Goal: Communication & Community: Answer question/provide support

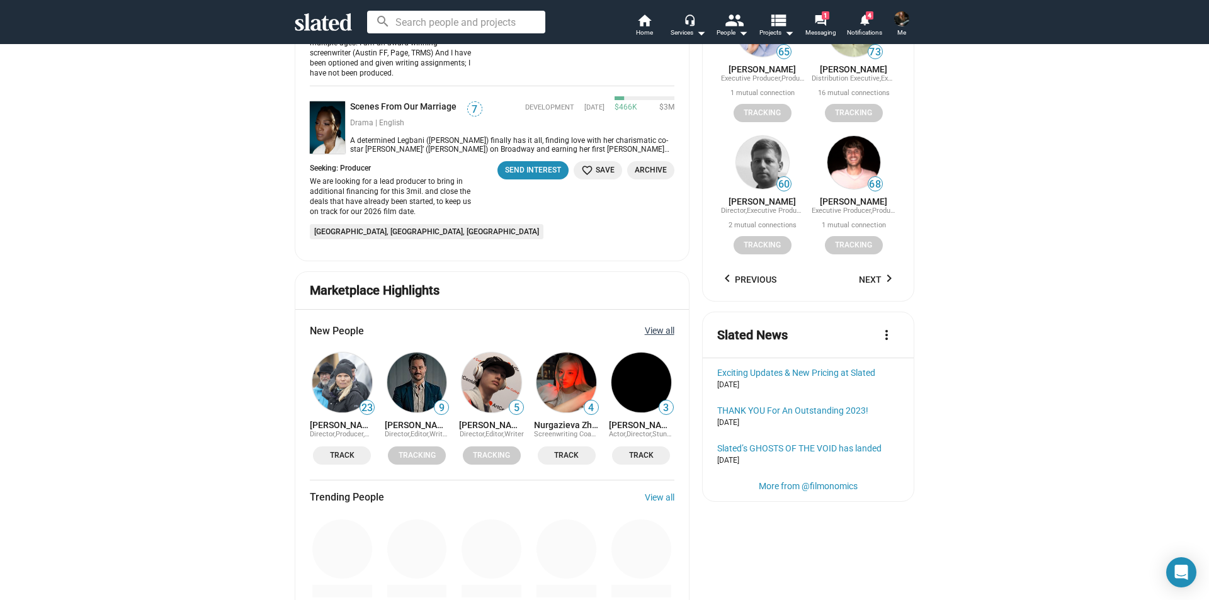
scroll to position [1248, 0]
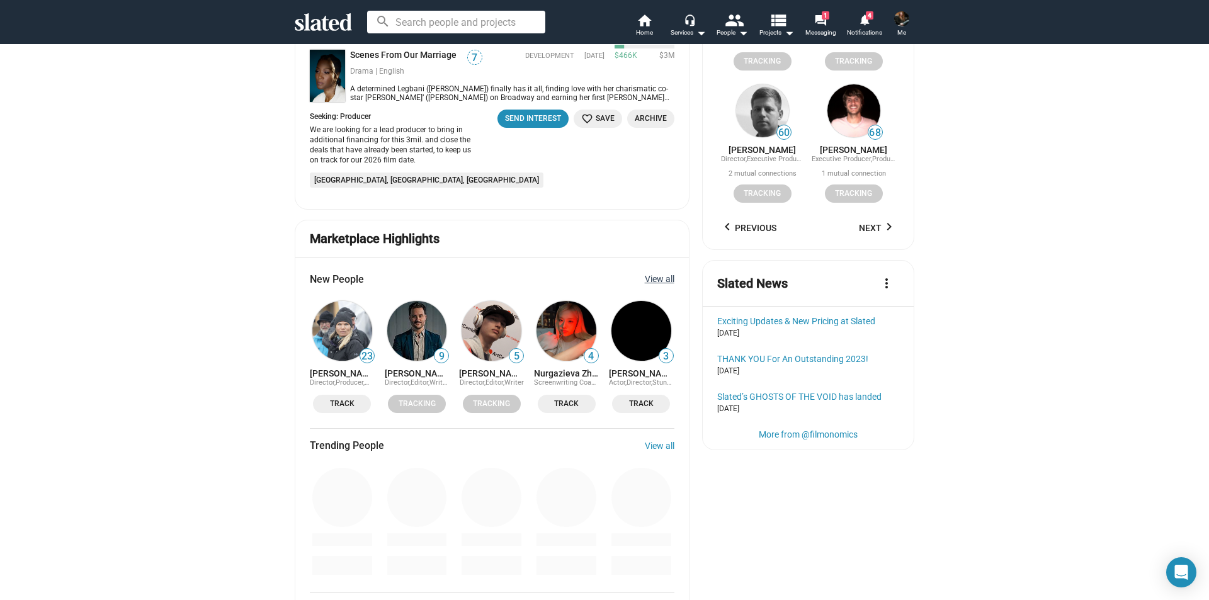
click at [654, 274] on link "View all" at bounding box center [660, 279] width 30 height 10
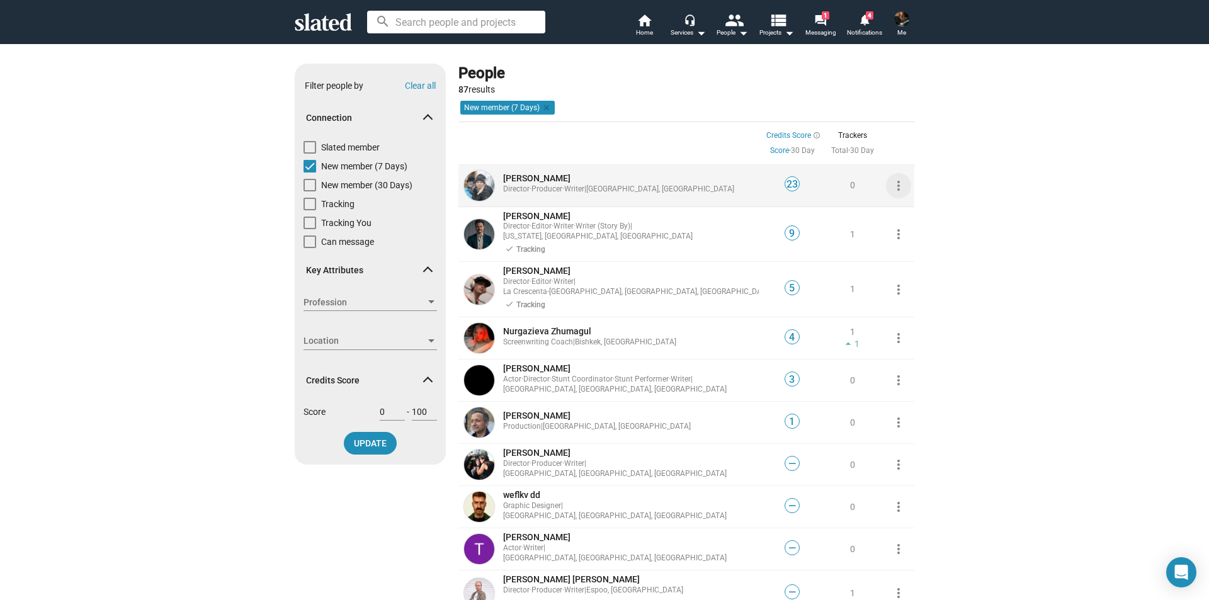
click at [895, 187] on mat-icon "more_vert" at bounding box center [898, 185] width 15 height 15
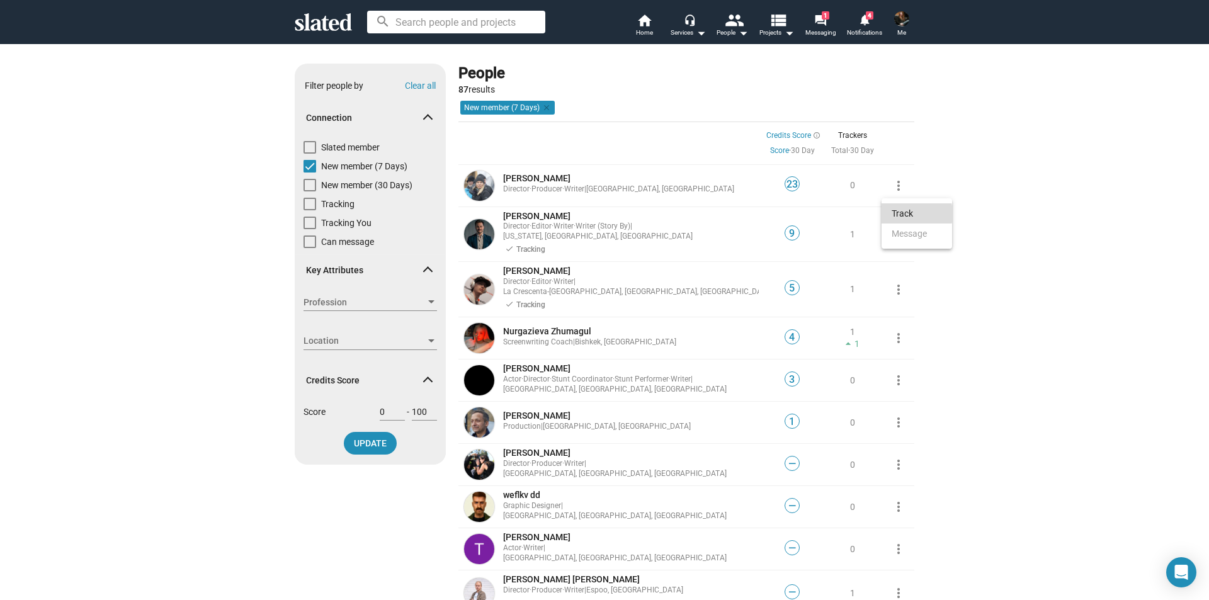
click at [903, 214] on button "Track" at bounding box center [916, 213] width 71 height 20
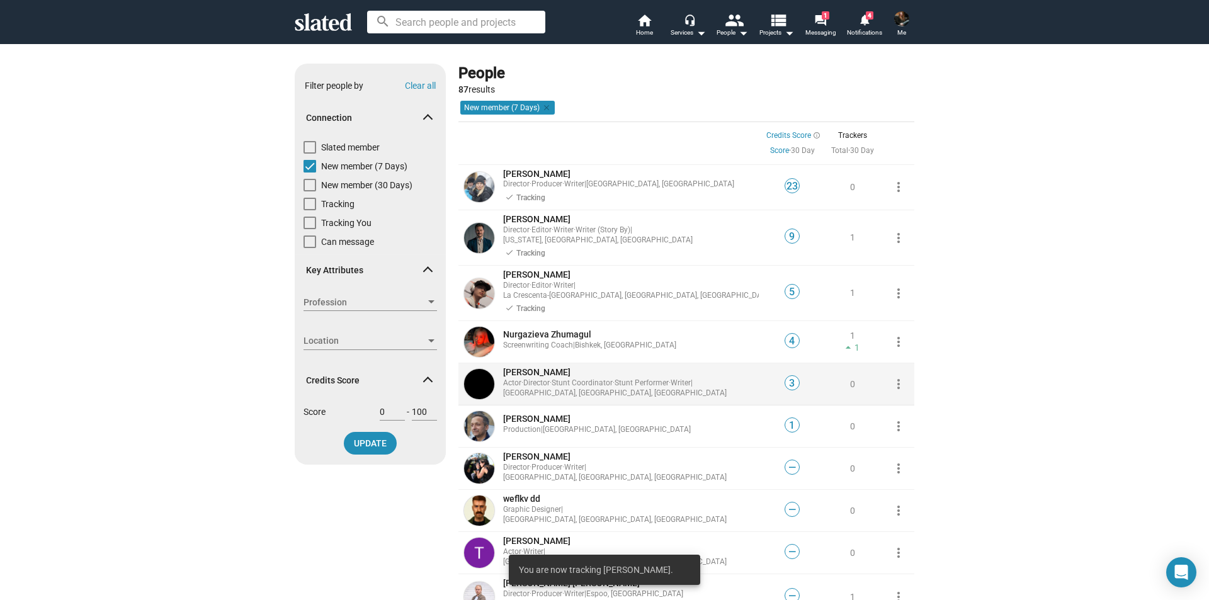
scroll to position [126, 0]
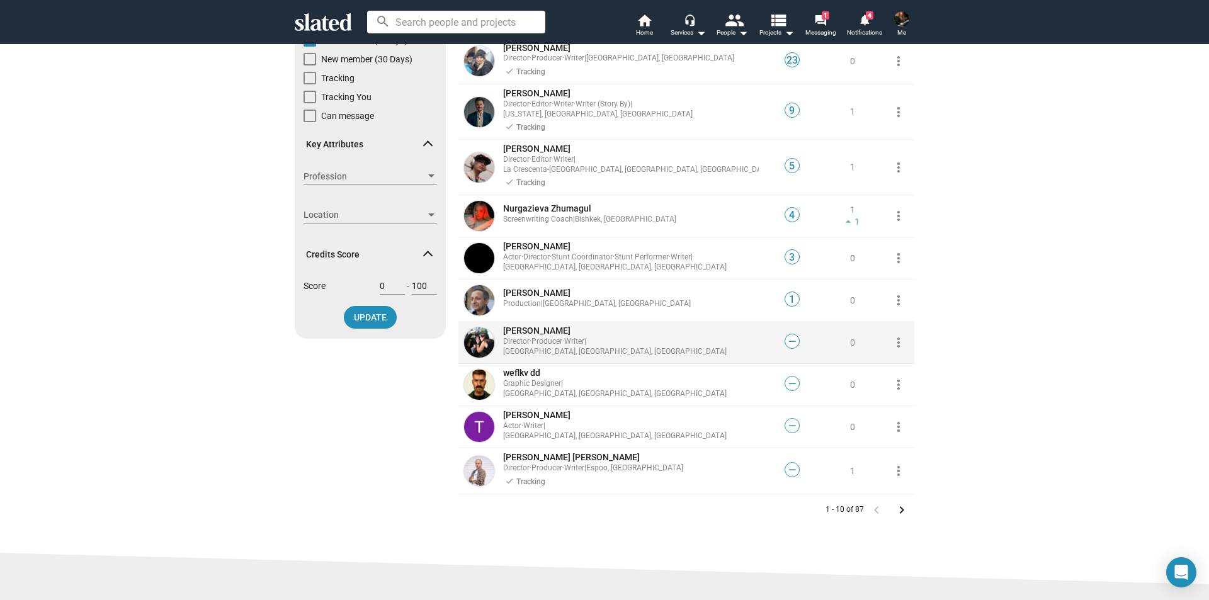
click at [895, 335] on mat-icon "more_vert" at bounding box center [898, 342] width 15 height 15
click at [895, 343] on button "Track" at bounding box center [916, 351] width 71 height 20
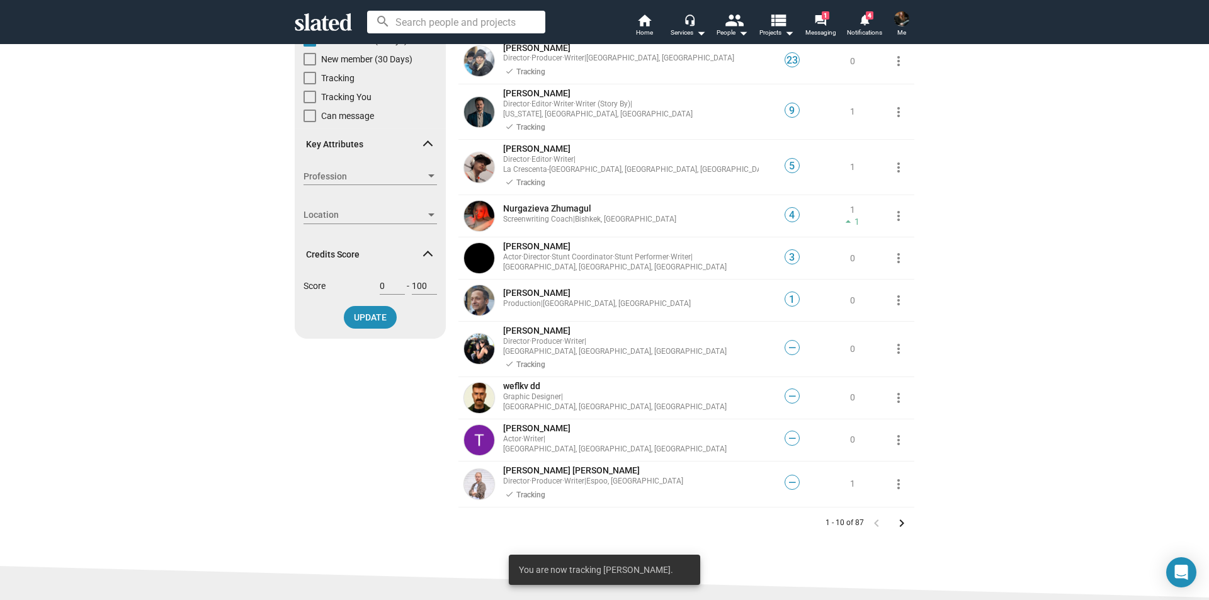
scroll to position [315, 0]
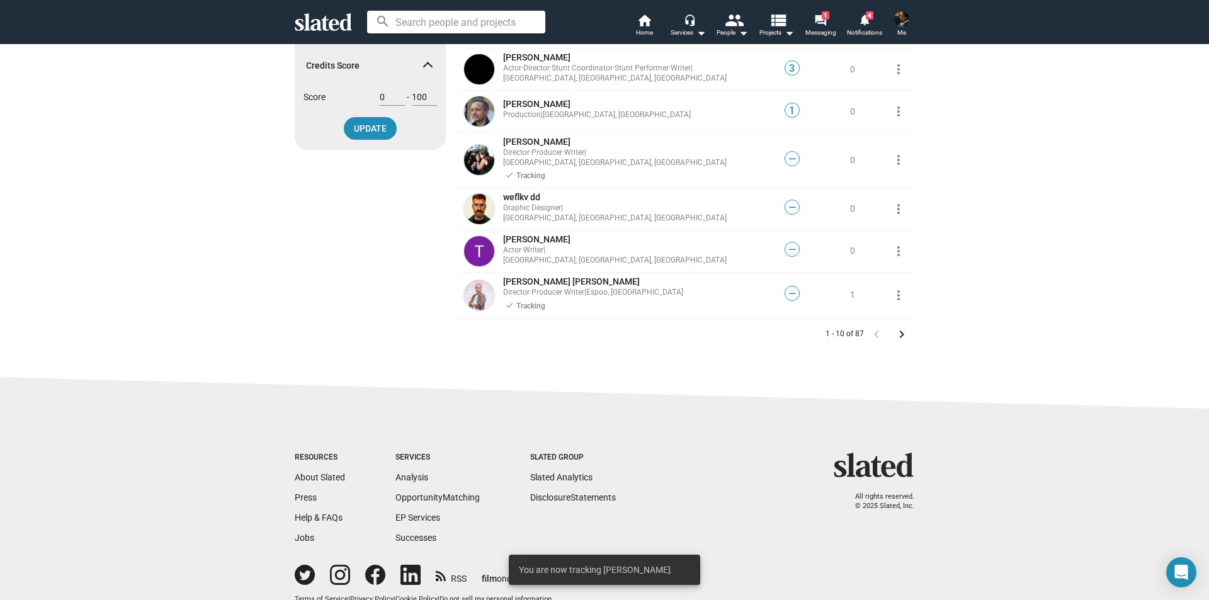
click at [898, 327] on mat-icon "keyboard_arrow_right" at bounding box center [901, 334] width 15 height 15
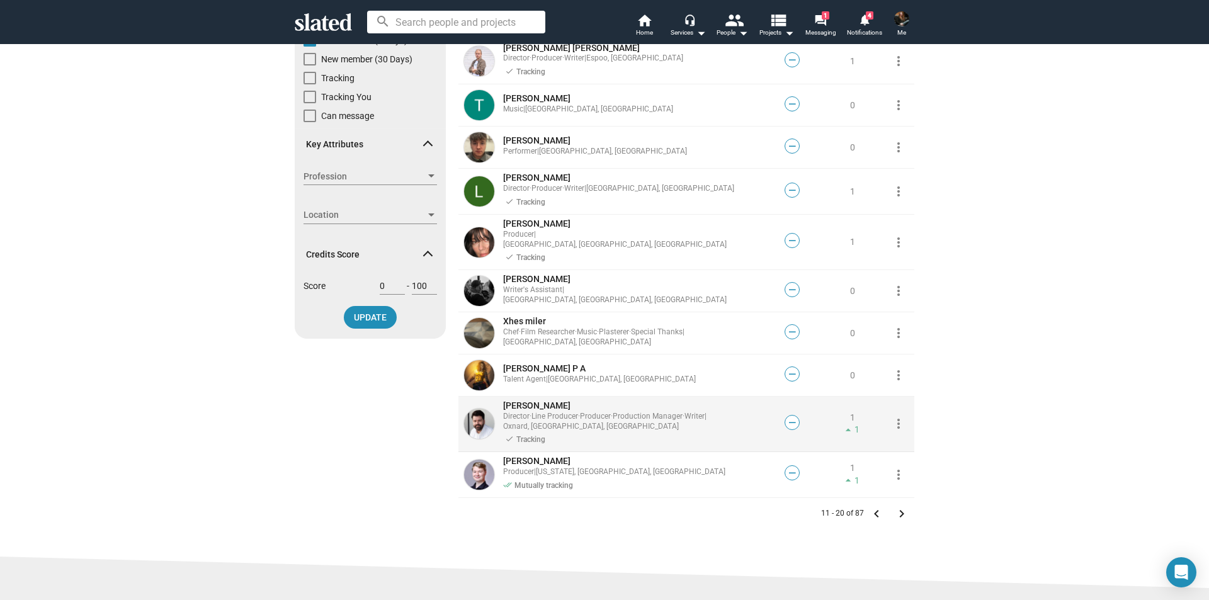
scroll to position [189, 0]
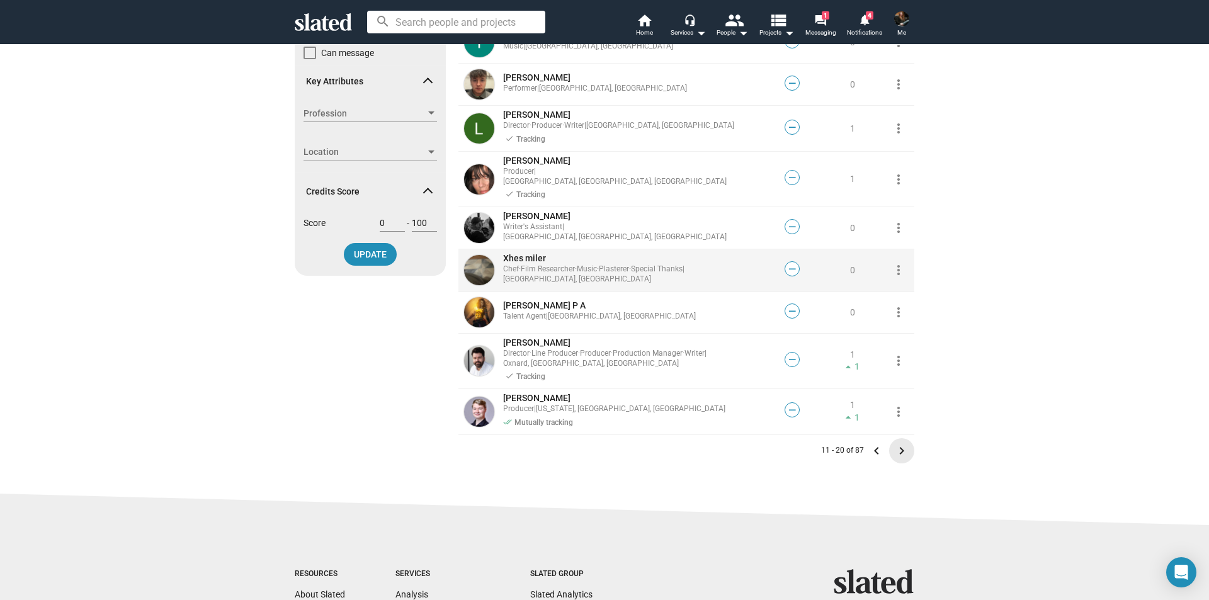
click at [895, 443] on mat-icon "keyboard_arrow_right" at bounding box center [901, 450] width 15 height 15
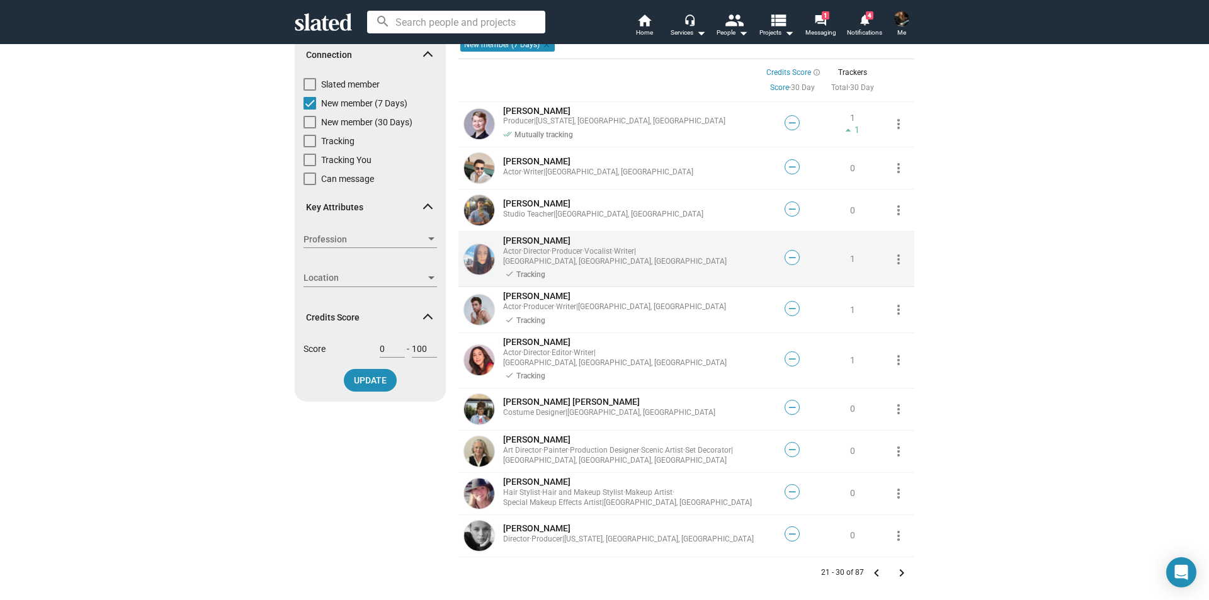
scroll to position [126, 0]
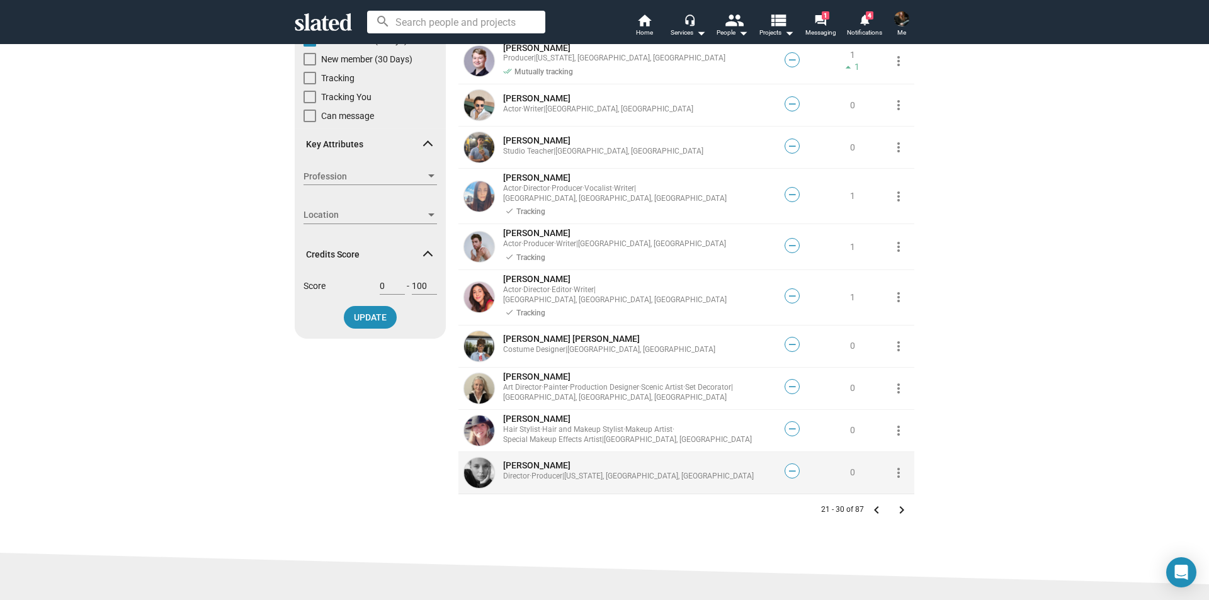
click at [895, 465] on mat-icon "more_vert" at bounding box center [898, 472] width 15 height 15
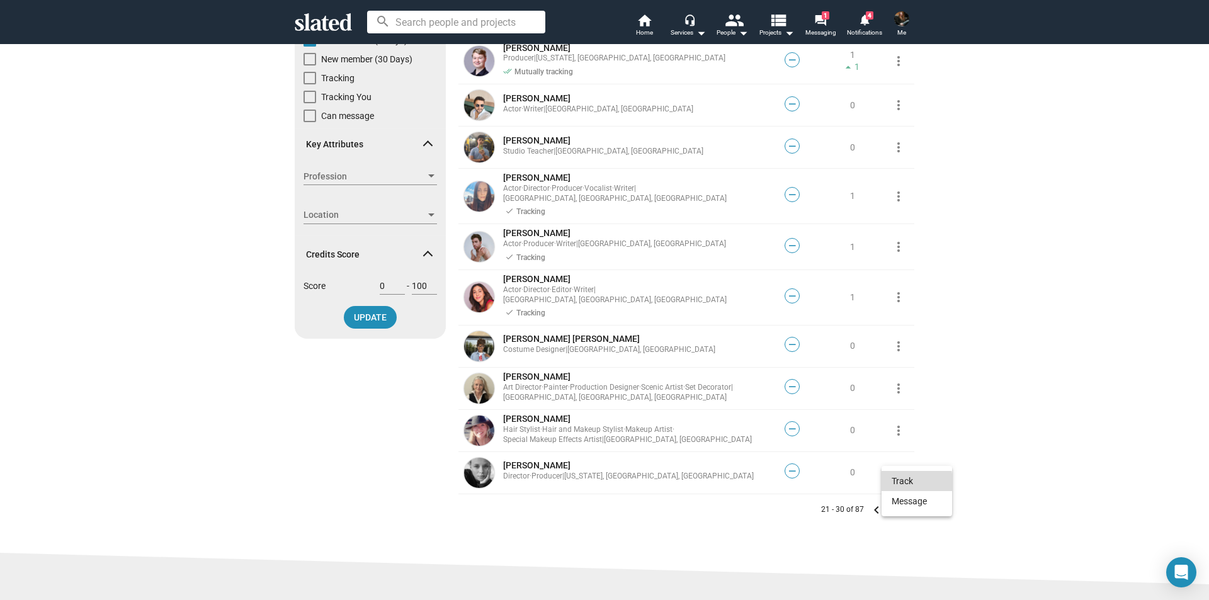
click at [897, 482] on button "Track" at bounding box center [916, 481] width 71 height 20
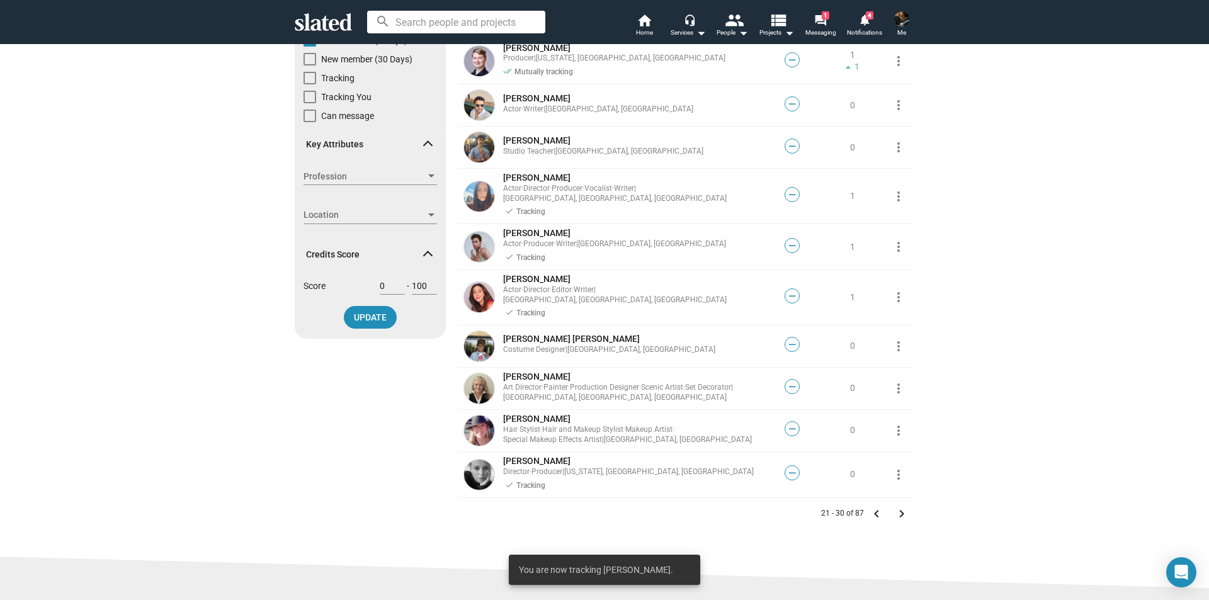
click at [897, 506] on mat-icon "keyboard_arrow_right" at bounding box center [901, 513] width 15 height 15
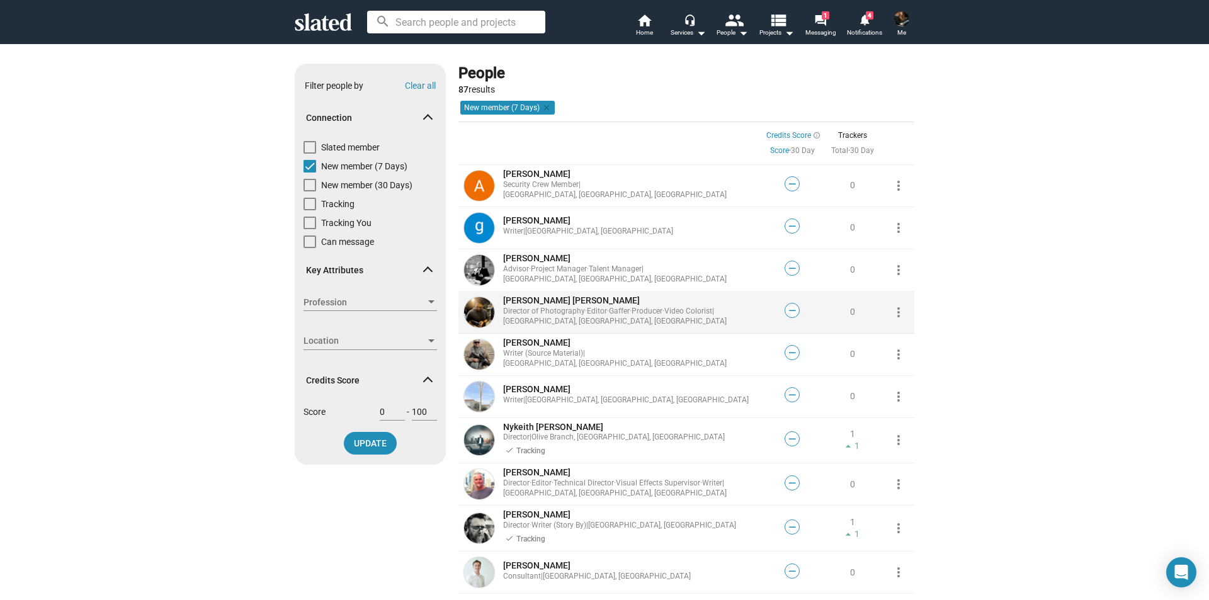
click at [896, 311] on mat-icon "more_vert" at bounding box center [898, 312] width 15 height 15
click at [901, 343] on button "Track" at bounding box center [916, 340] width 71 height 20
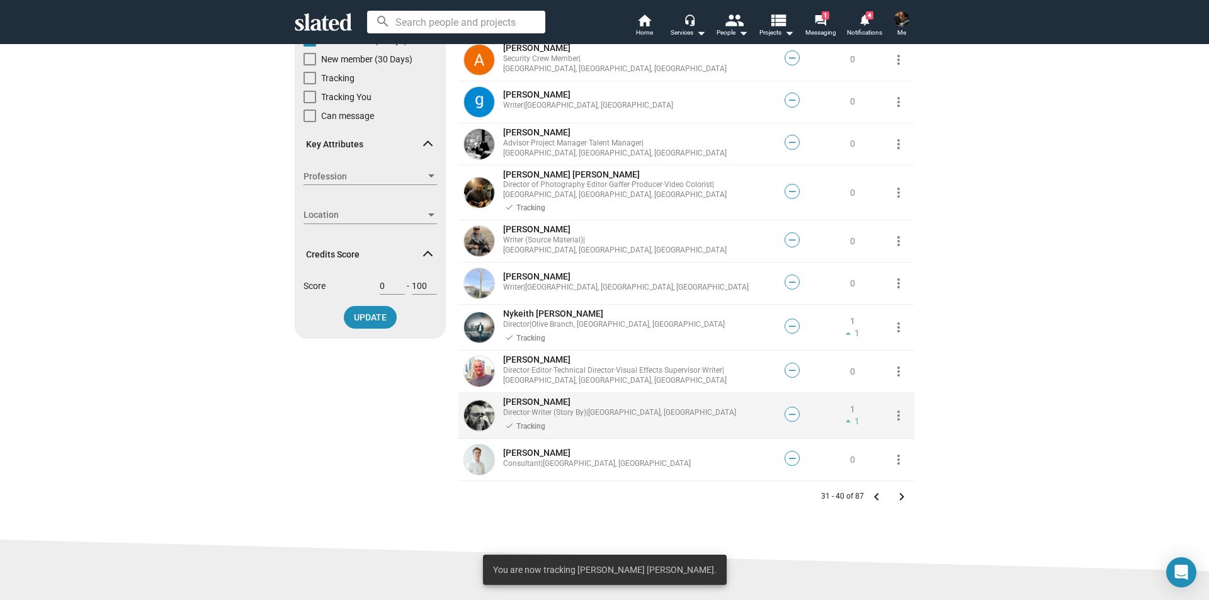
scroll to position [189, 0]
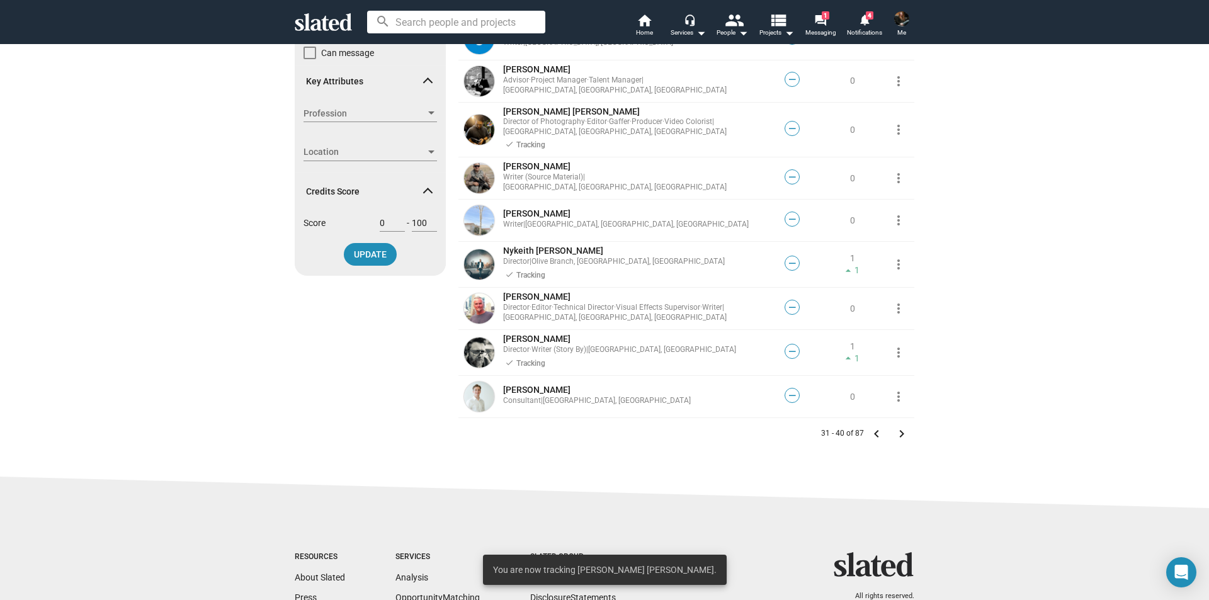
click at [895, 433] on mat-icon "keyboard_arrow_right" at bounding box center [901, 433] width 15 height 15
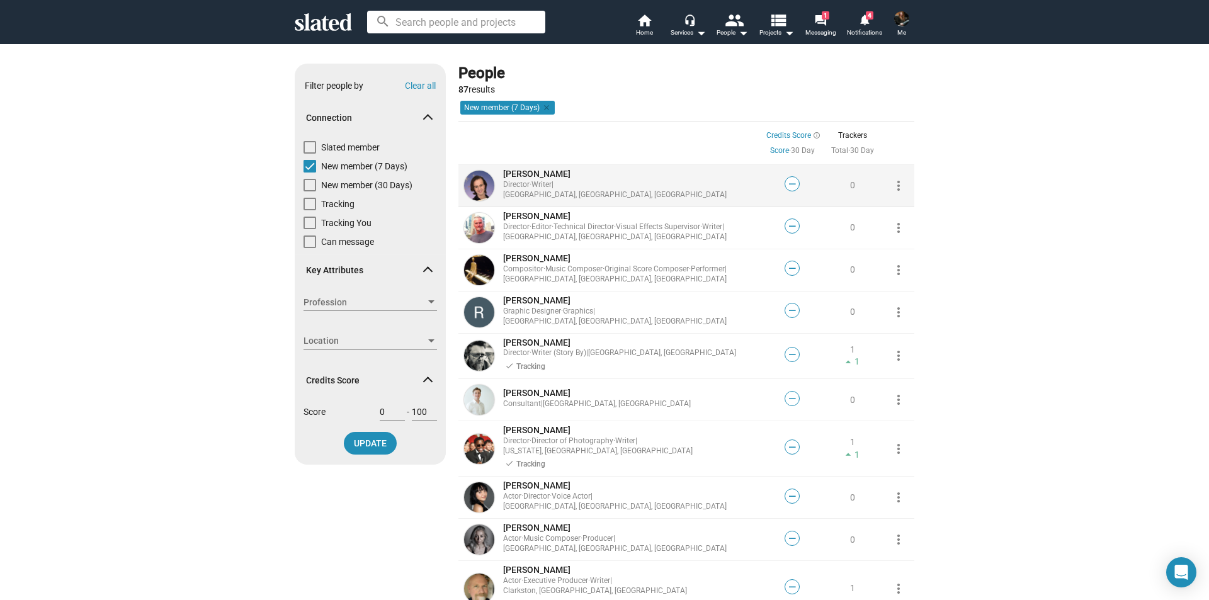
click at [894, 184] on mat-icon "more_vert" at bounding box center [898, 185] width 15 height 15
click at [899, 210] on button "Track" at bounding box center [916, 213] width 71 height 20
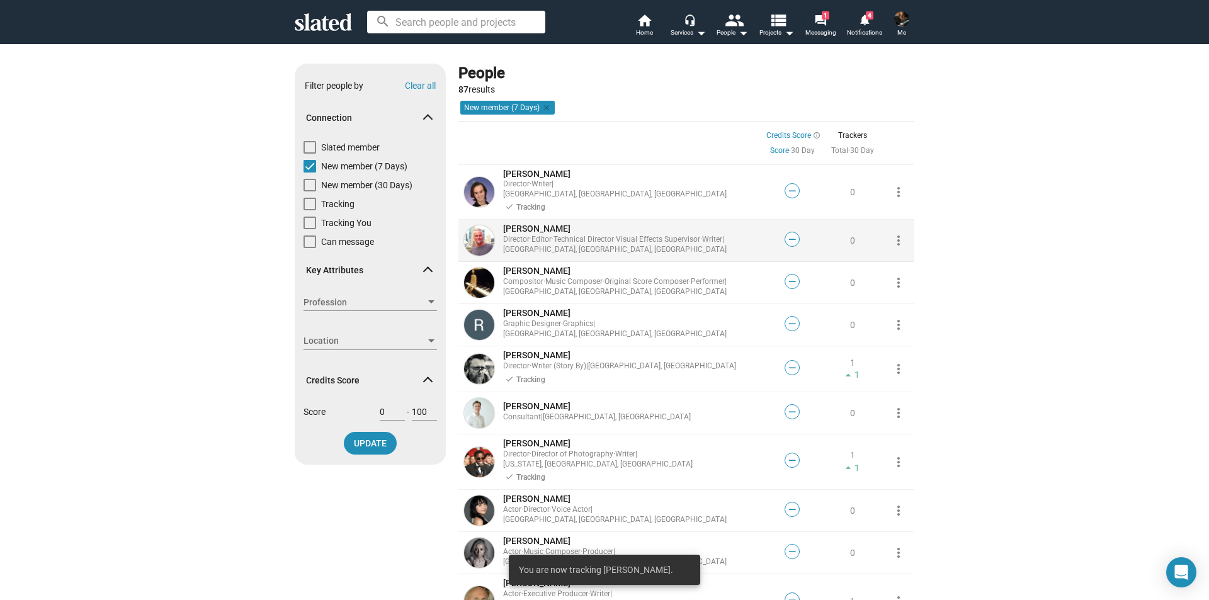
click at [896, 233] on mat-icon "more_vert" at bounding box center [898, 240] width 15 height 15
click at [898, 256] on button "Track" at bounding box center [916, 259] width 71 height 20
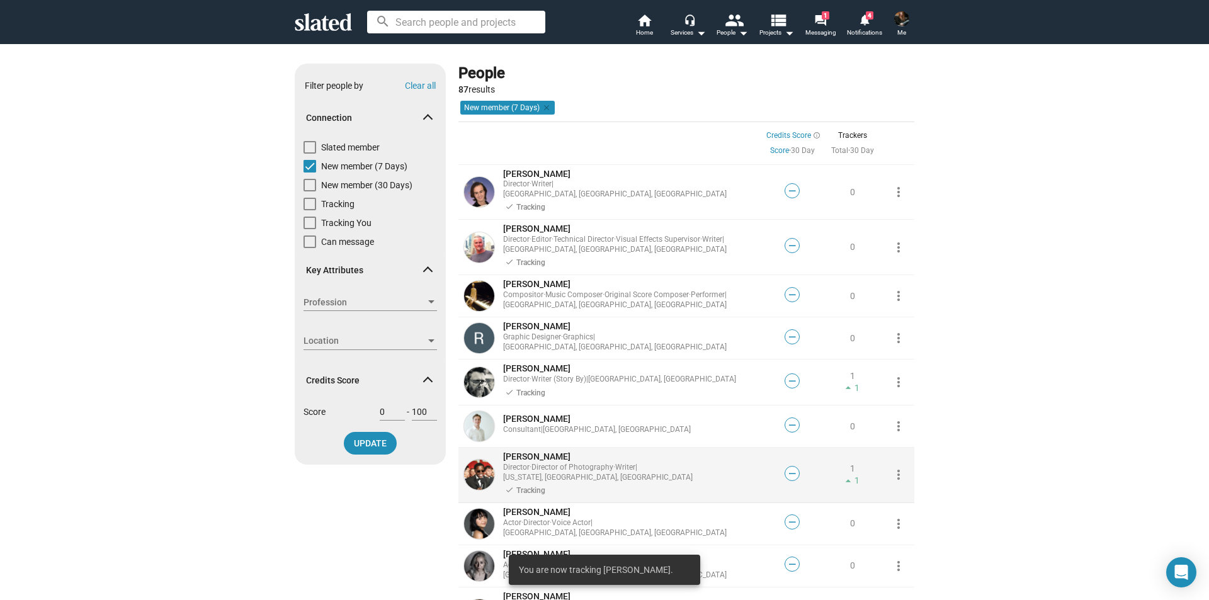
scroll to position [189, 0]
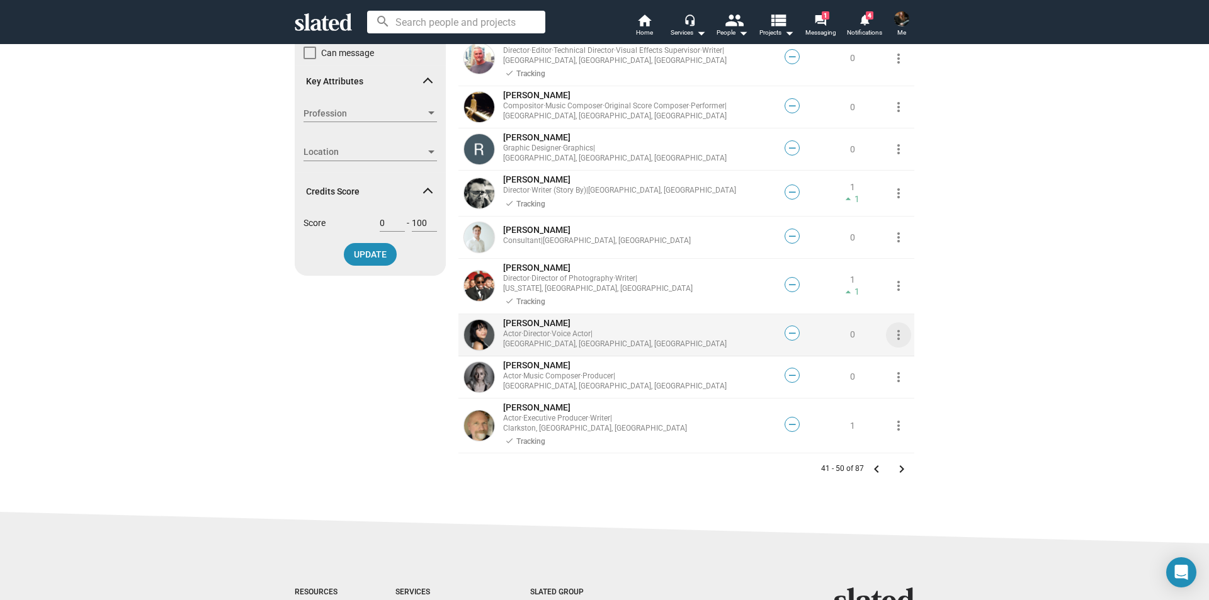
click at [893, 327] on mat-icon "more_vert" at bounding box center [898, 334] width 15 height 15
click at [896, 346] on button "Track" at bounding box center [916, 342] width 71 height 20
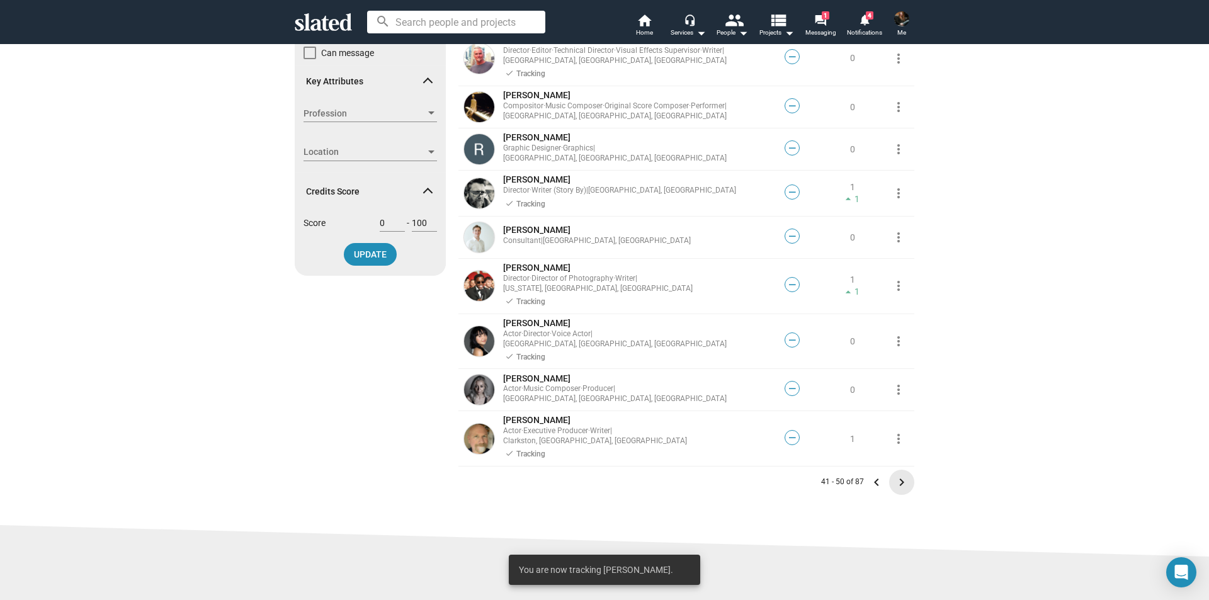
click at [897, 475] on mat-icon "keyboard_arrow_right" at bounding box center [901, 482] width 15 height 15
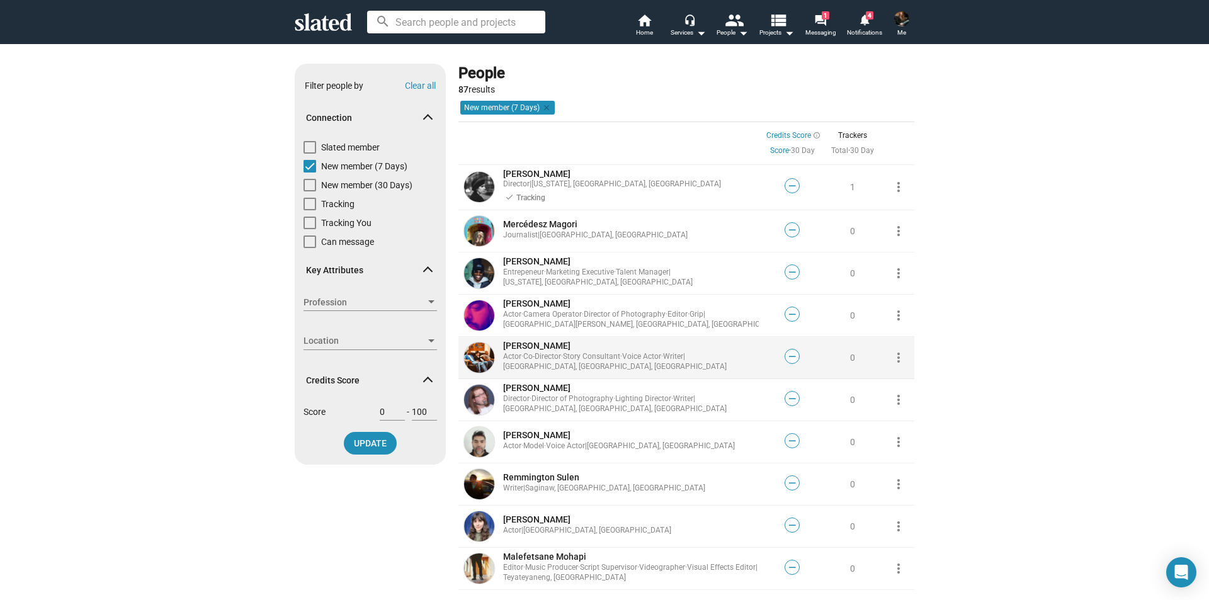
scroll to position [126, 0]
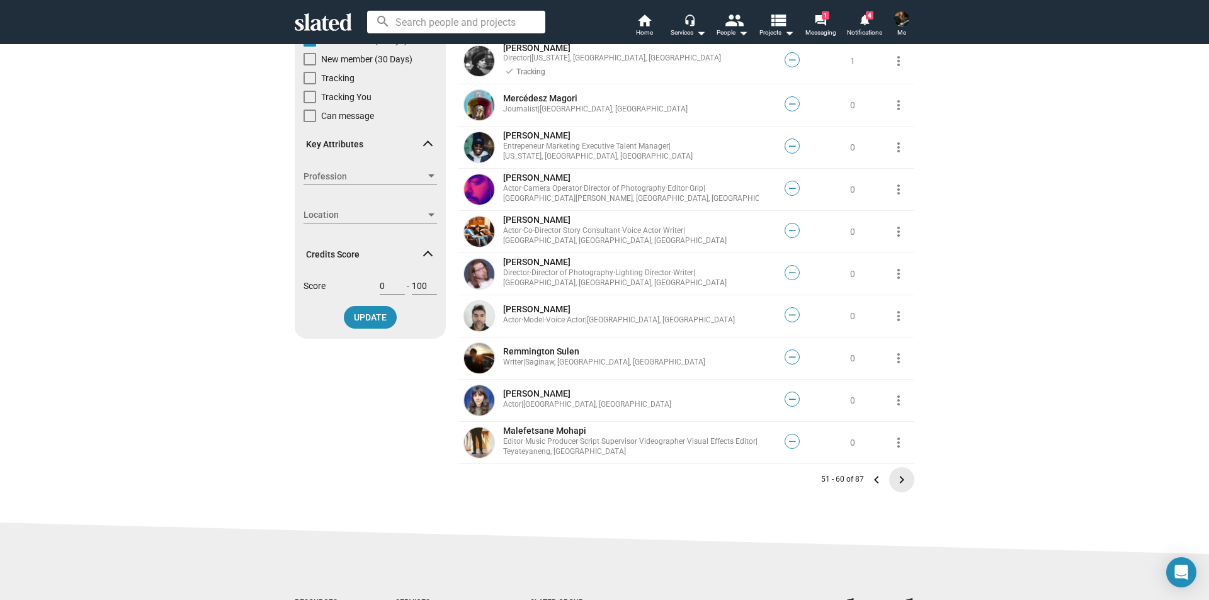
click at [894, 482] on mat-icon "keyboard_arrow_right" at bounding box center [901, 479] width 15 height 15
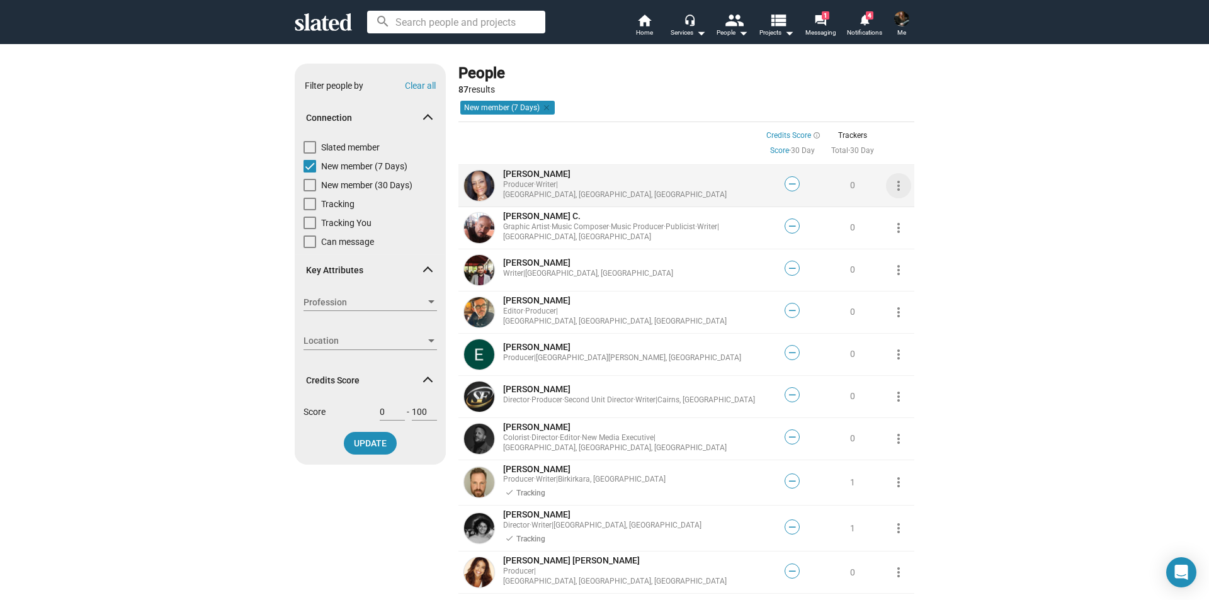
click at [895, 185] on mat-icon "more_vert" at bounding box center [898, 185] width 15 height 15
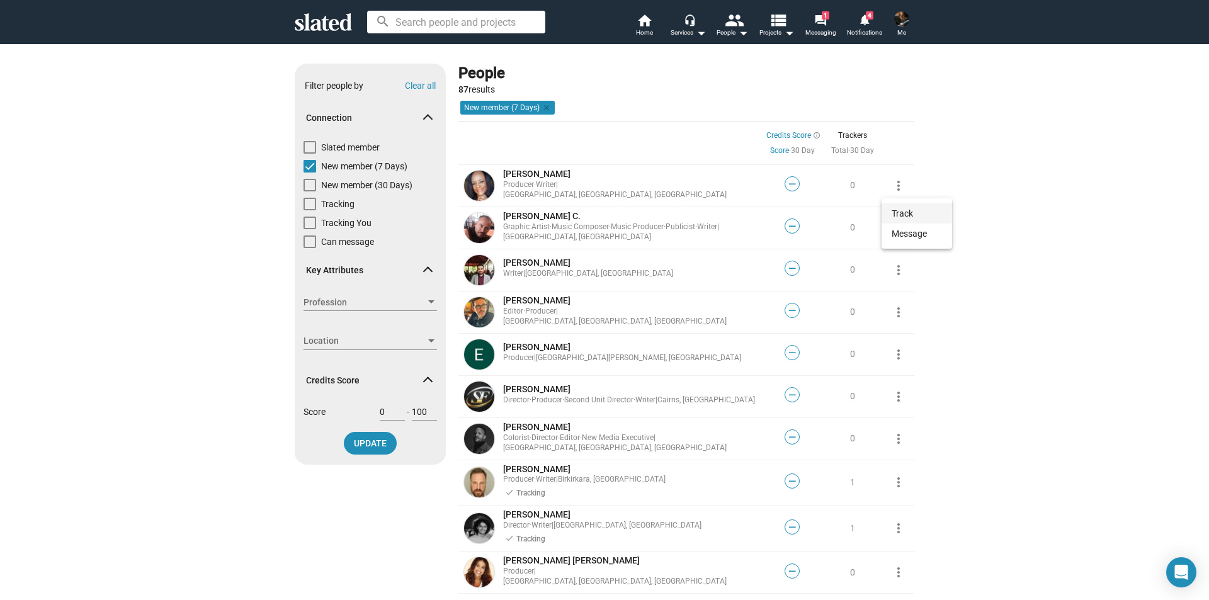
click at [897, 215] on button "Track" at bounding box center [916, 213] width 71 height 20
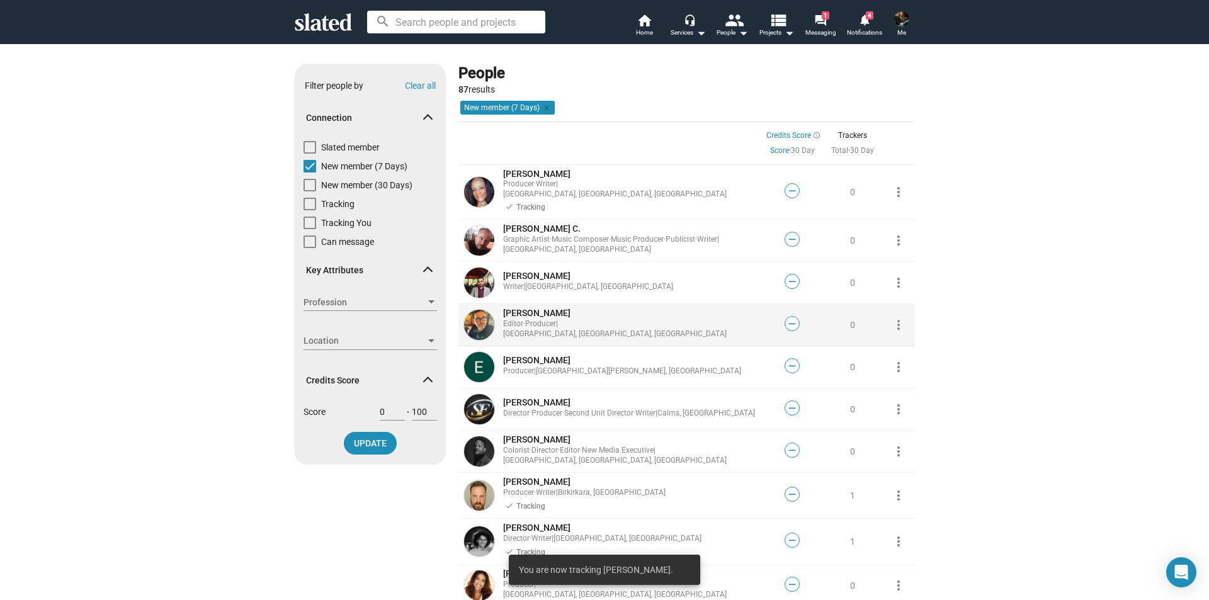
click at [892, 317] on mat-icon "more_vert" at bounding box center [898, 324] width 15 height 15
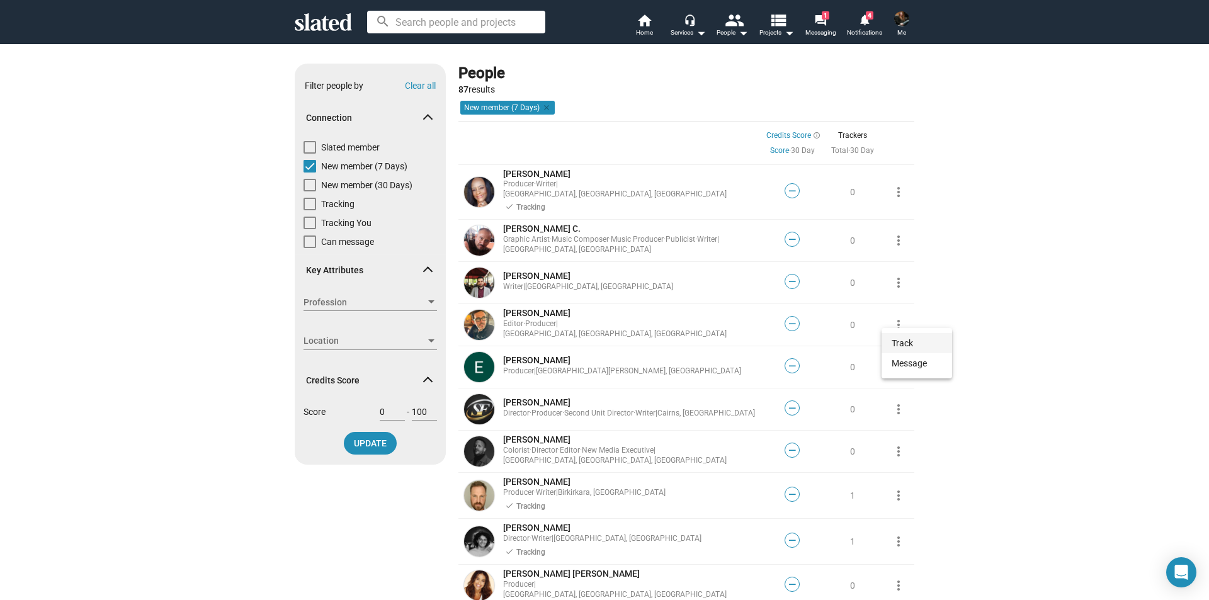
click at [897, 346] on button "Track" at bounding box center [916, 343] width 71 height 20
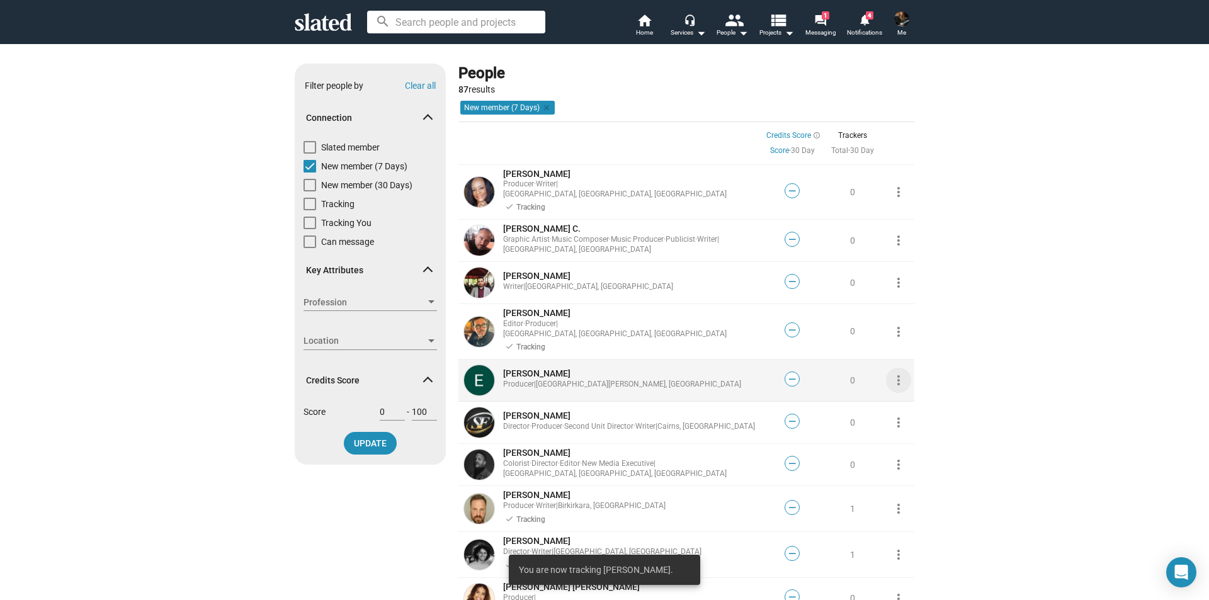
click at [892, 373] on mat-icon "more_vert" at bounding box center [898, 380] width 15 height 15
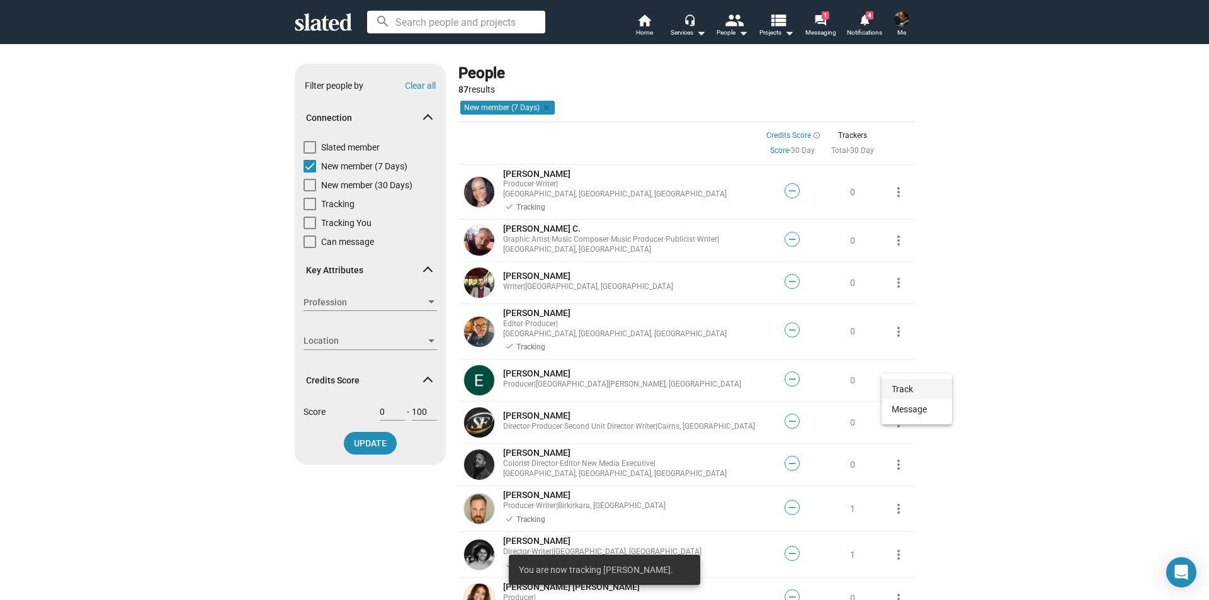
click at [896, 388] on button "Track" at bounding box center [916, 389] width 71 height 20
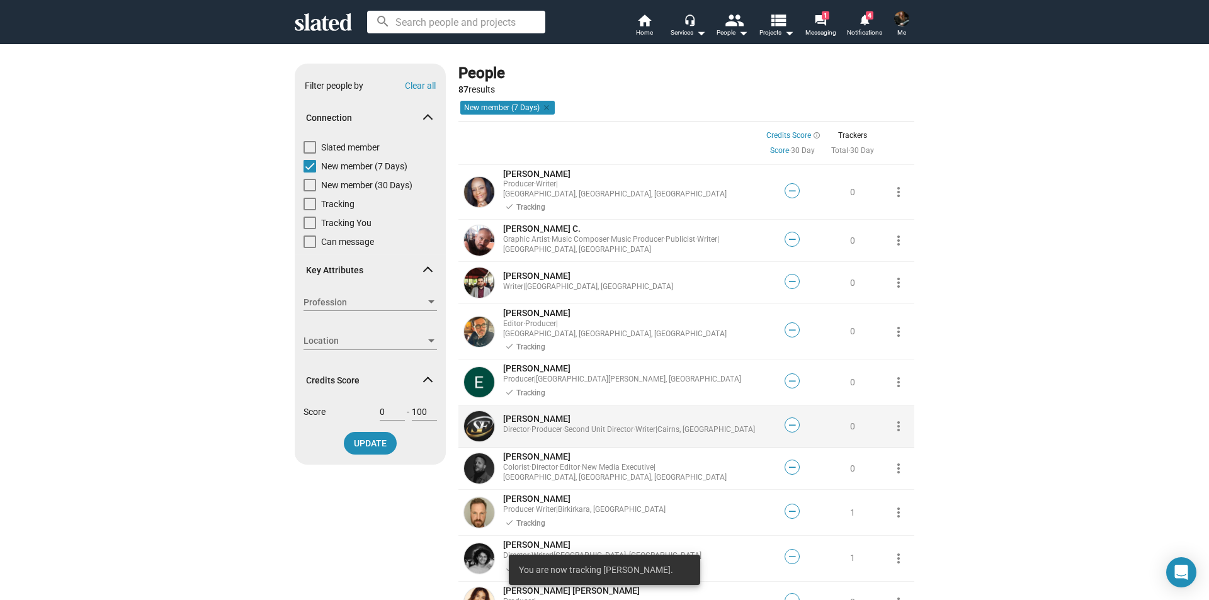
click at [895, 419] on mat-icon "more_vert" at bounding box center [898, 426] width 15 height 15
click at [898, 436] on button "Track" at bounding box center [916, 434] width 71 height 20
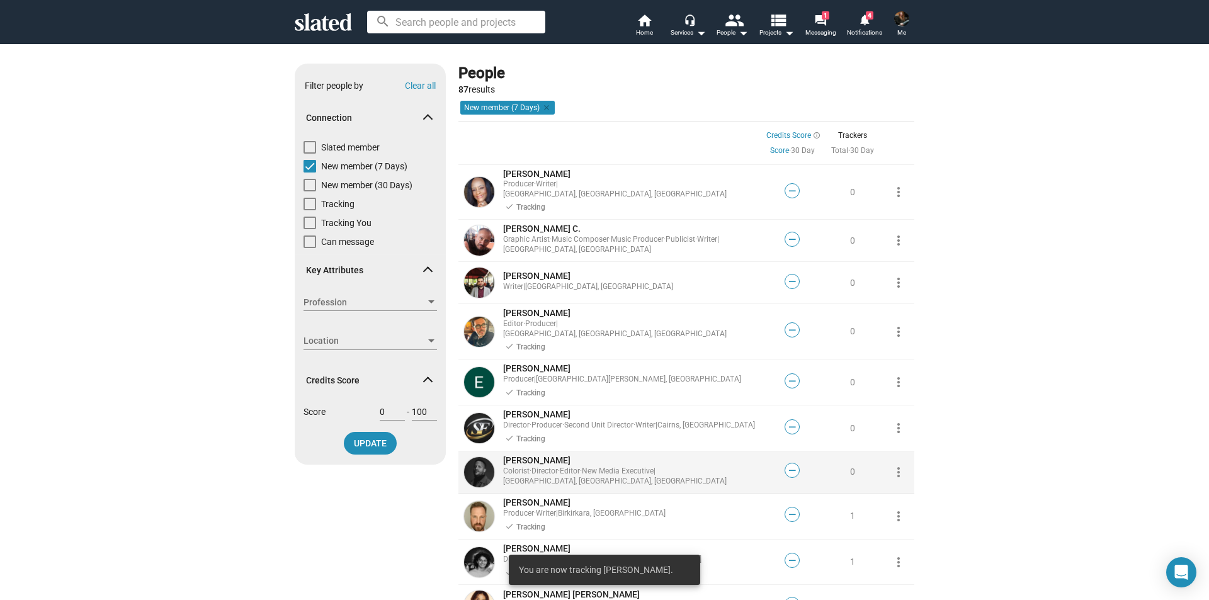
scroll to position [126, 0]
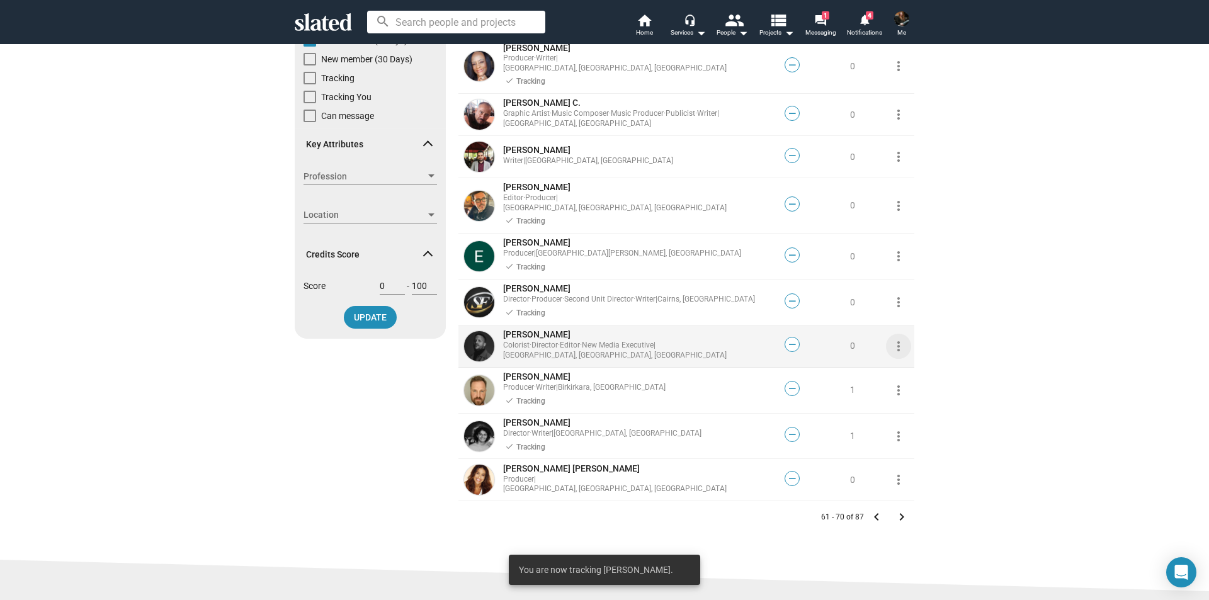
click at [896, 339] on mat-icon "more_vert" at bounding box center [898, 346] width 15 height 15
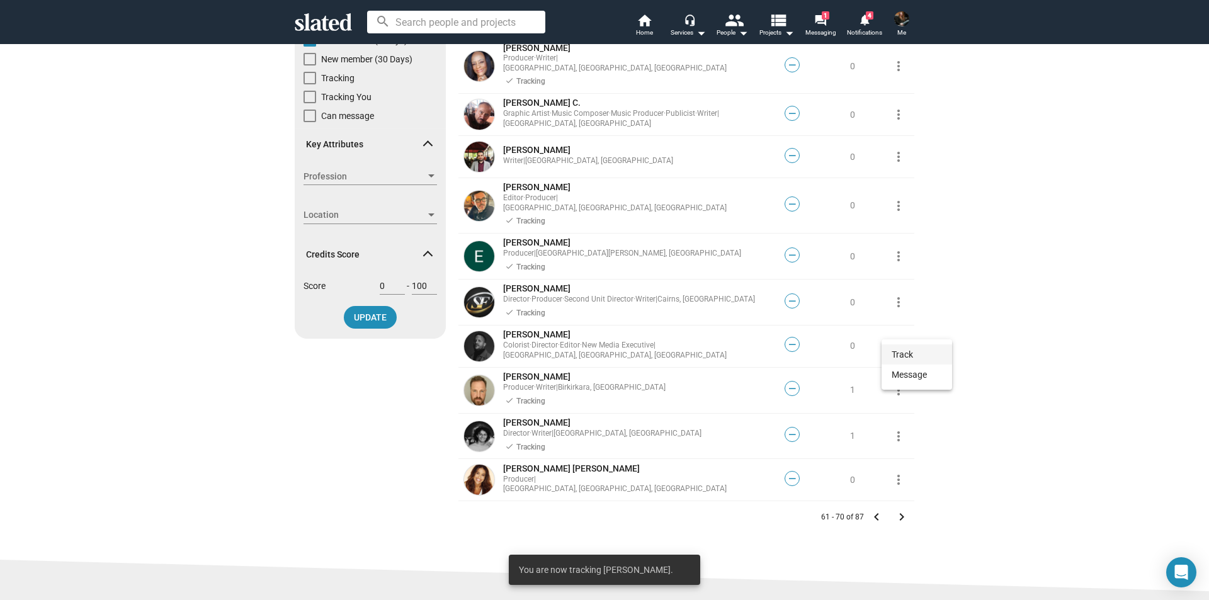
click at [900, 353] on button "Track" at bounding box center [916, 354] width 71 height 20
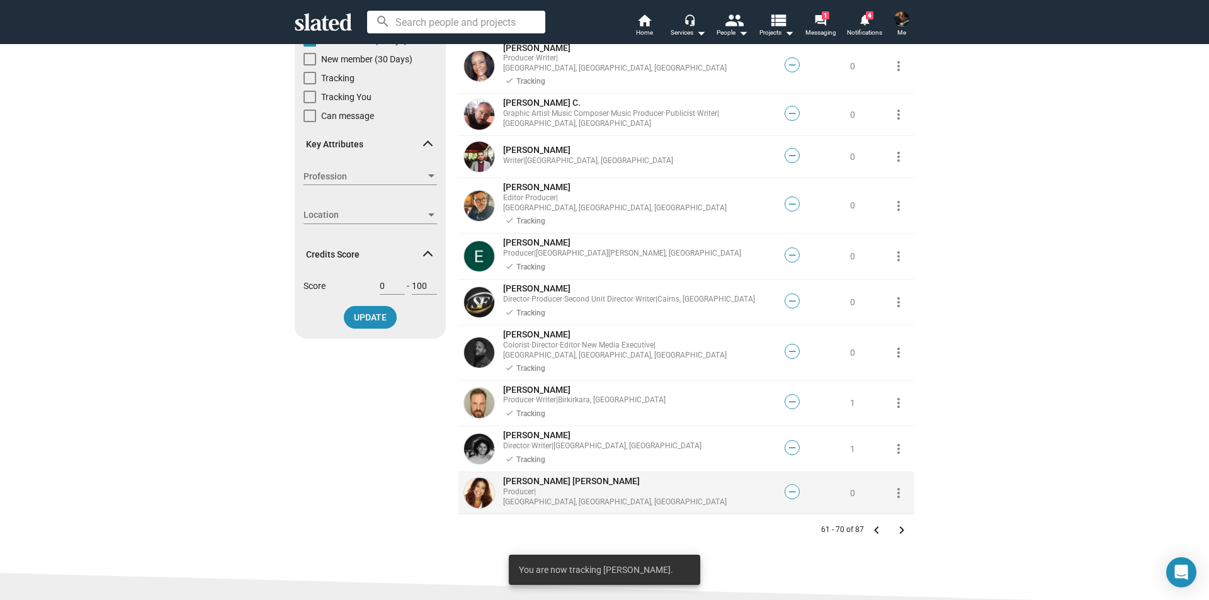
click at [893, 485] on mat-icon "more_vert" at bounding box center [898, 492] width 15 height 15
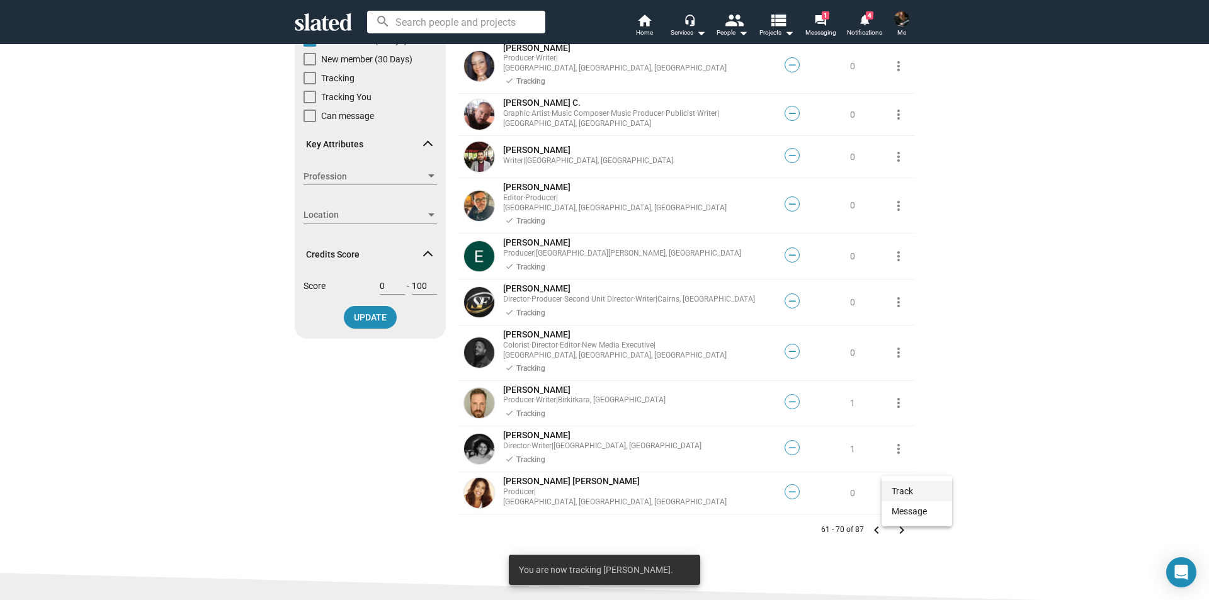
click at [897, 489] on button "Track" at bounding box center [916, 491] width 71 height 20
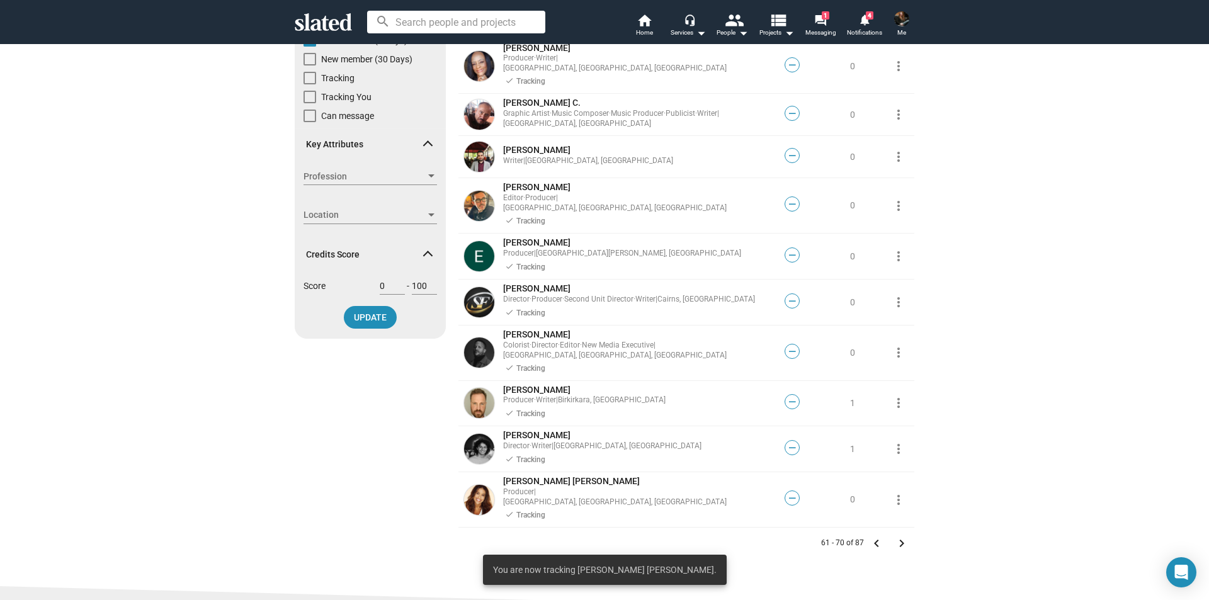
click at [897, 536] on mat-icon "keyboard_arrow_right" at bounding box center [901, 543] width 15 height 15
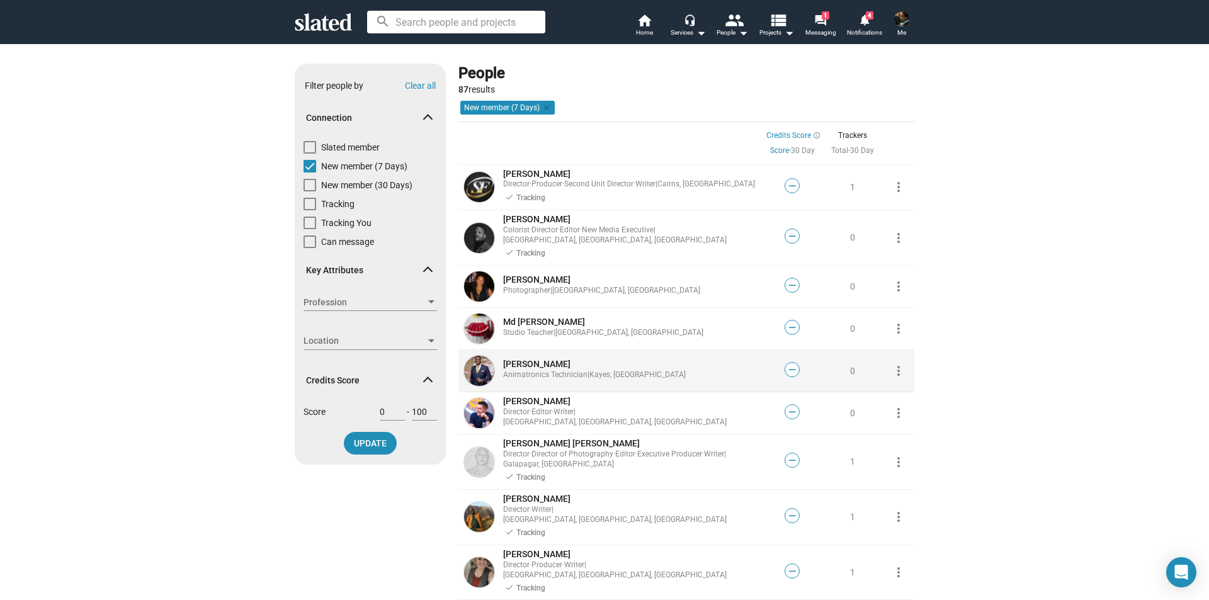
scroll to position [63, 0]
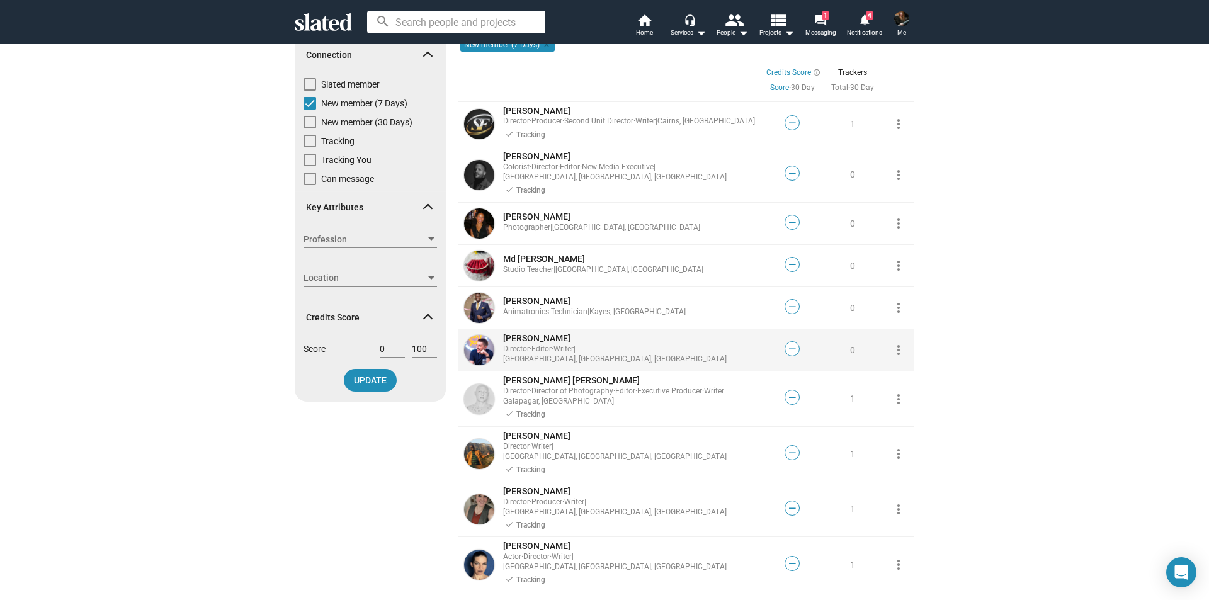
click at [893, 342] on mat-icon "more_vert" at bounding box center [898, 349] width 15 height 15
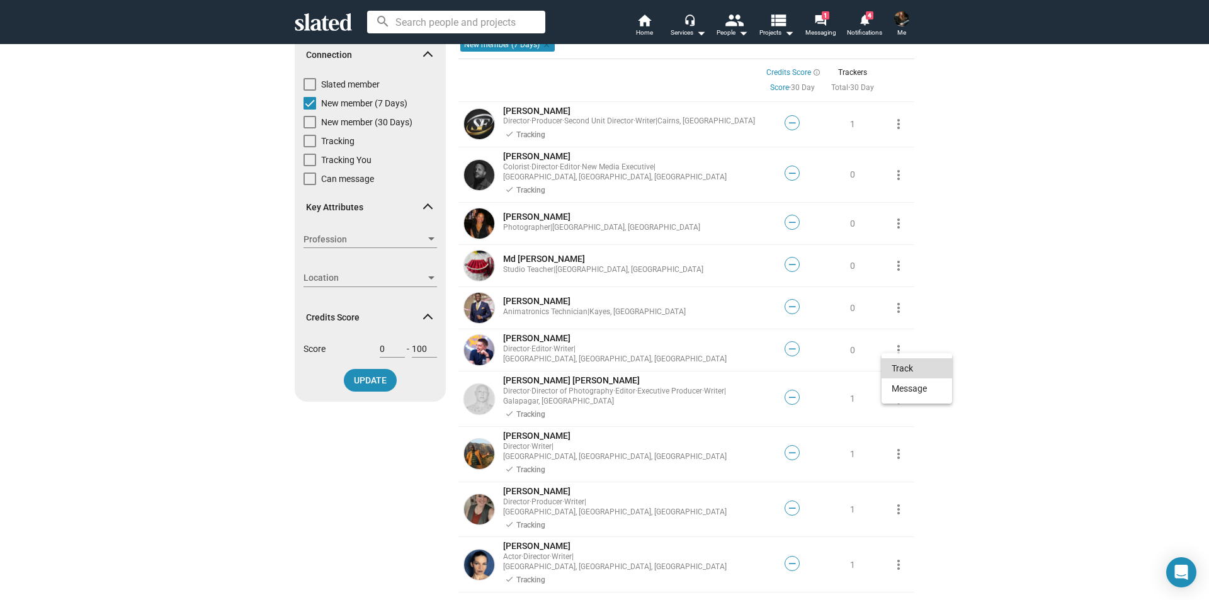
click at [902, 366] on button "Track" at bounding box center [916, 368] width 71 height 20
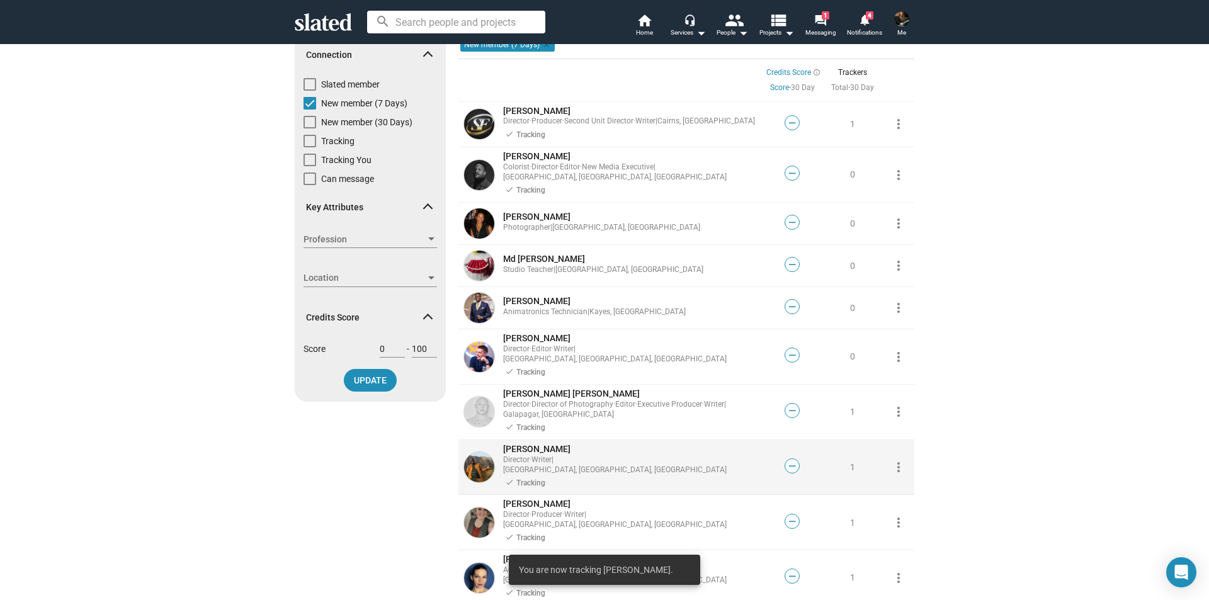
scroll to position [189, 0]
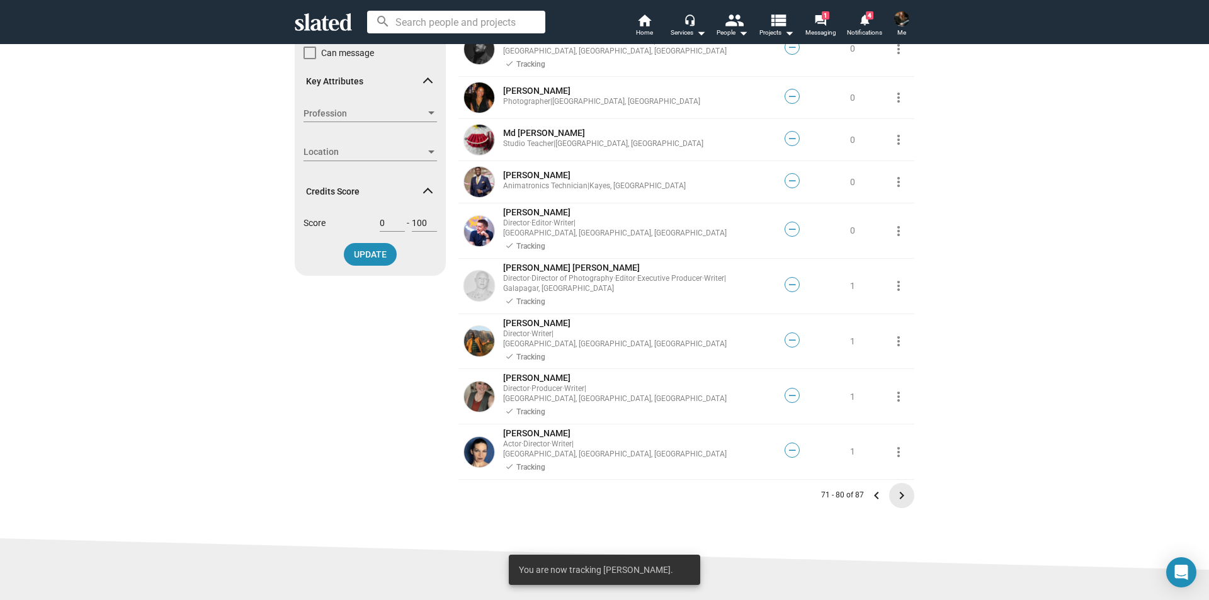
click at [894, 483] on button "keyboard_arrow_right" at bounding box center [901, 495] width 25 height 25
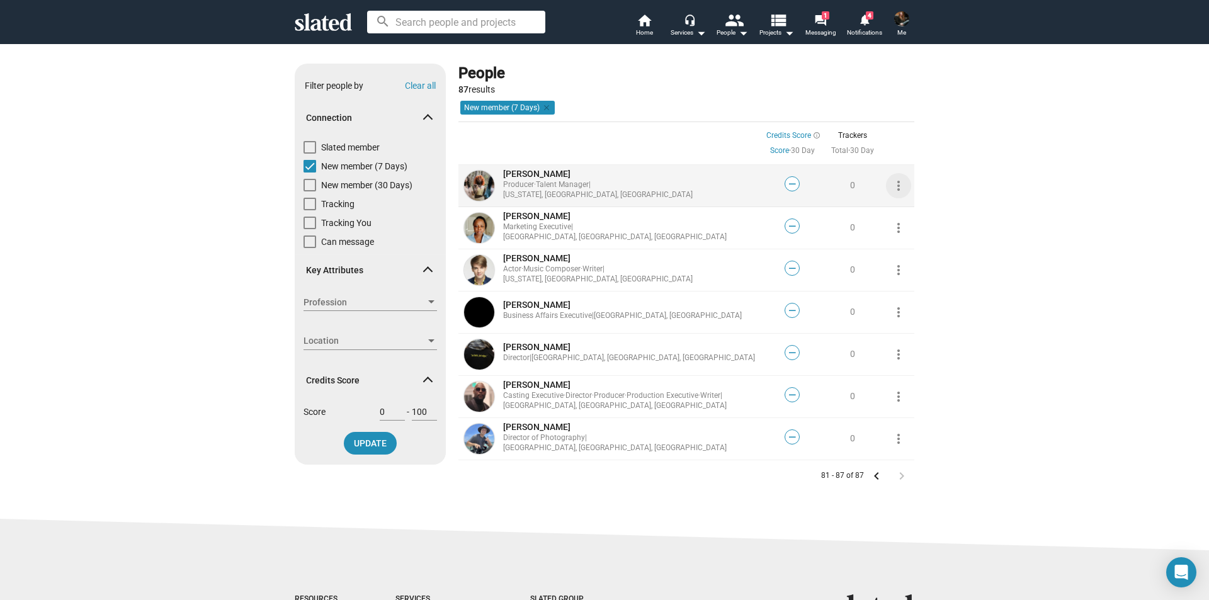
click at [895, 188] on mat-icon "more_vert" at bounding box center [898, 185] width 15 height 15
click at [904, 215] on button "Track" at bounding box center [916, 213] width 71 height 20
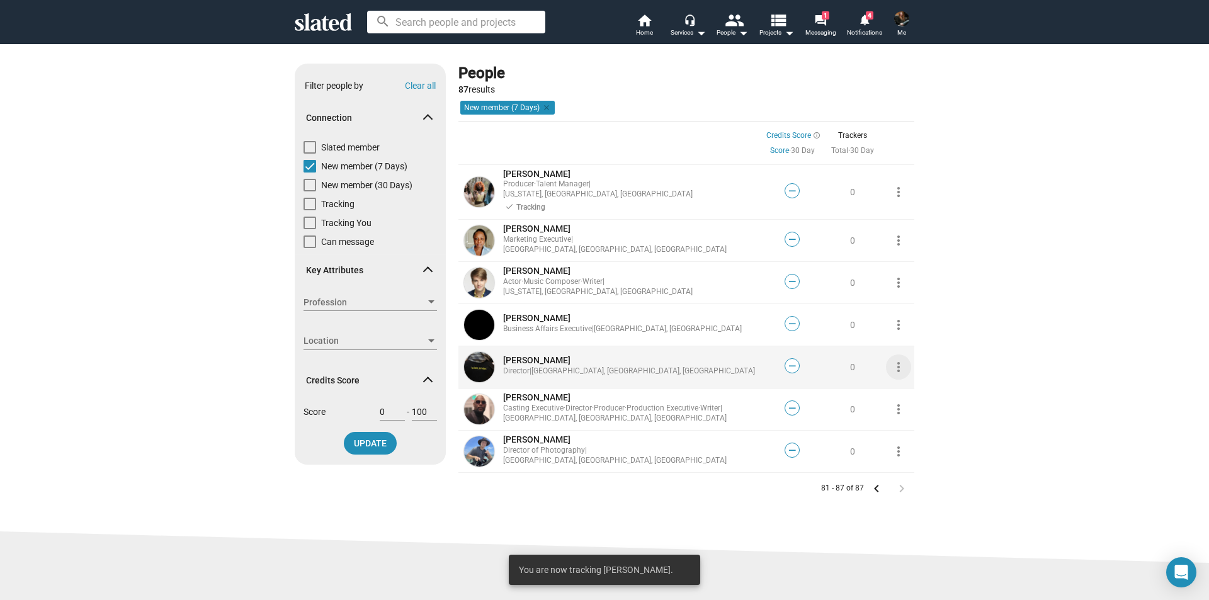
click at [895, 359] on mat-icon "more_vert" at bounding box center [898, 366] width 15 height 15
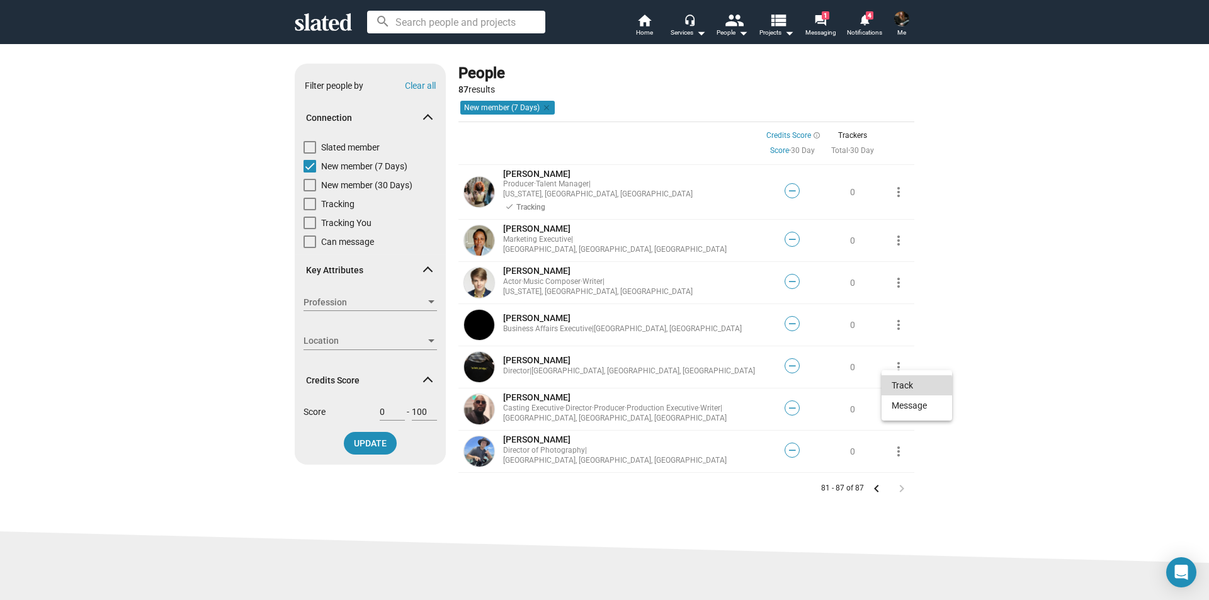
click at [903, 391] on button "Track" at bounding box center [916, 385] width 71 height 20
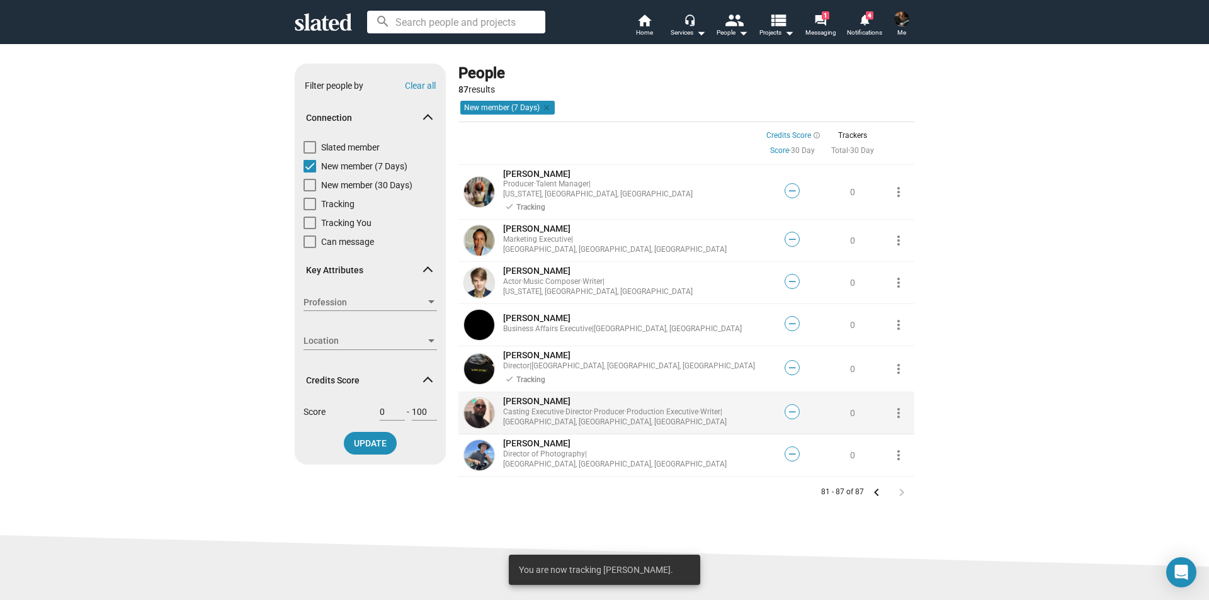
click at [895, 405] on mat-icon "more_vert" at bounding box center [898, 412] width 15 height 15
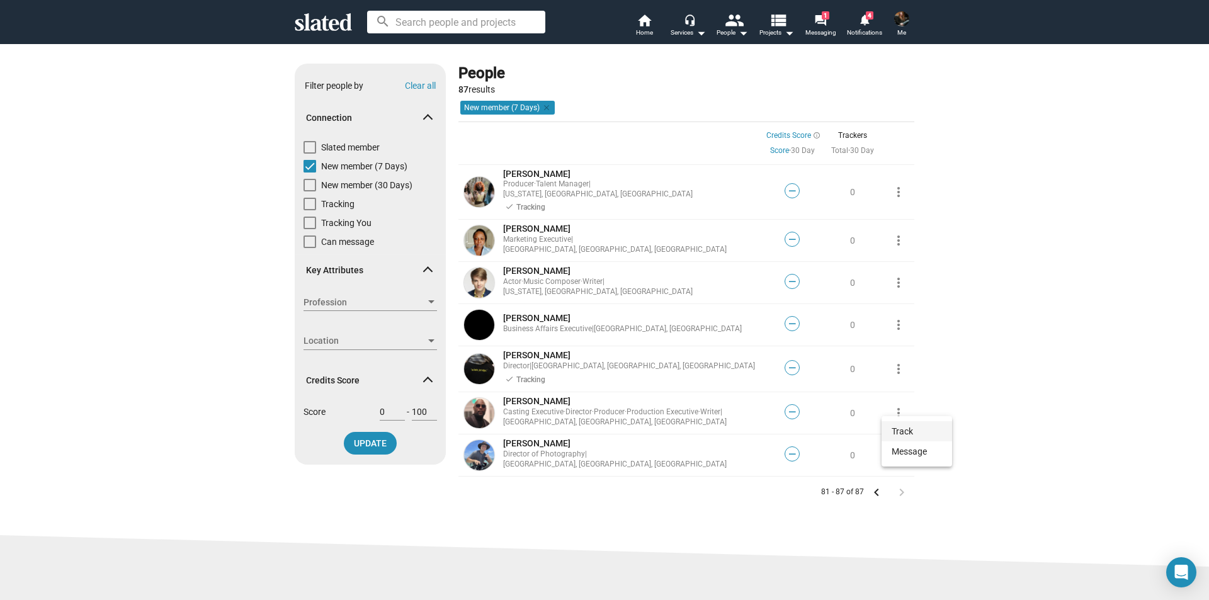
click at [907, 429] on button "Track" at bounding box center [916, 431] width 71 height 20
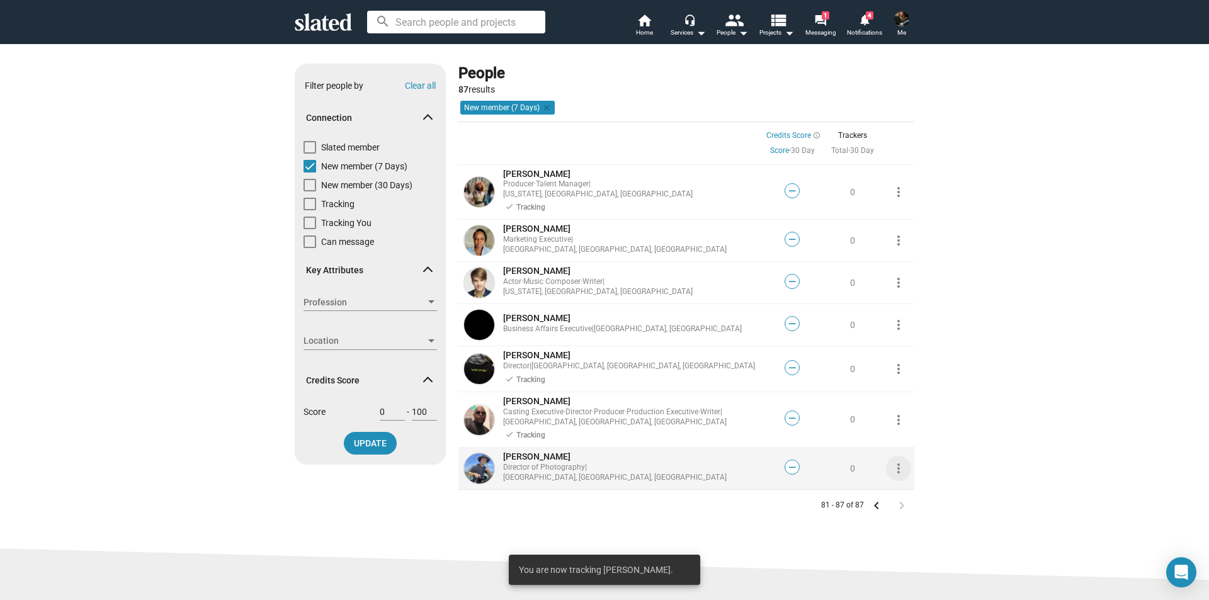
click at [895, 461] on mat-icon "more_vert" at bounding box center [898, 468] width 15 height 15
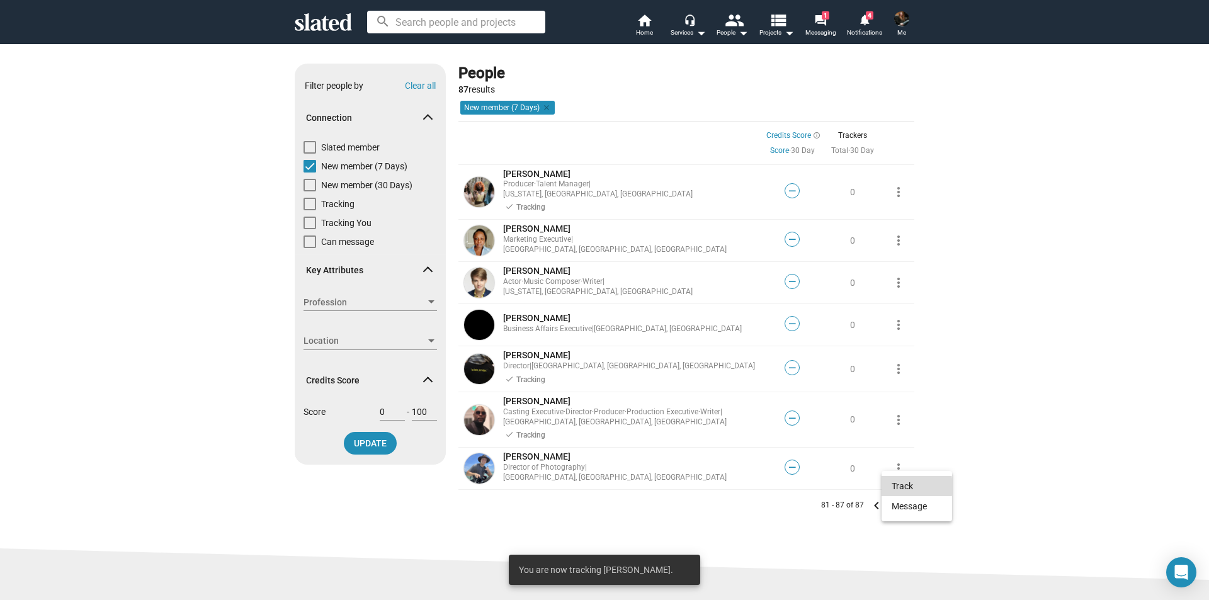
click at [900, 487] on button "Track" at bounding box center [916, 486] width 71 height 20
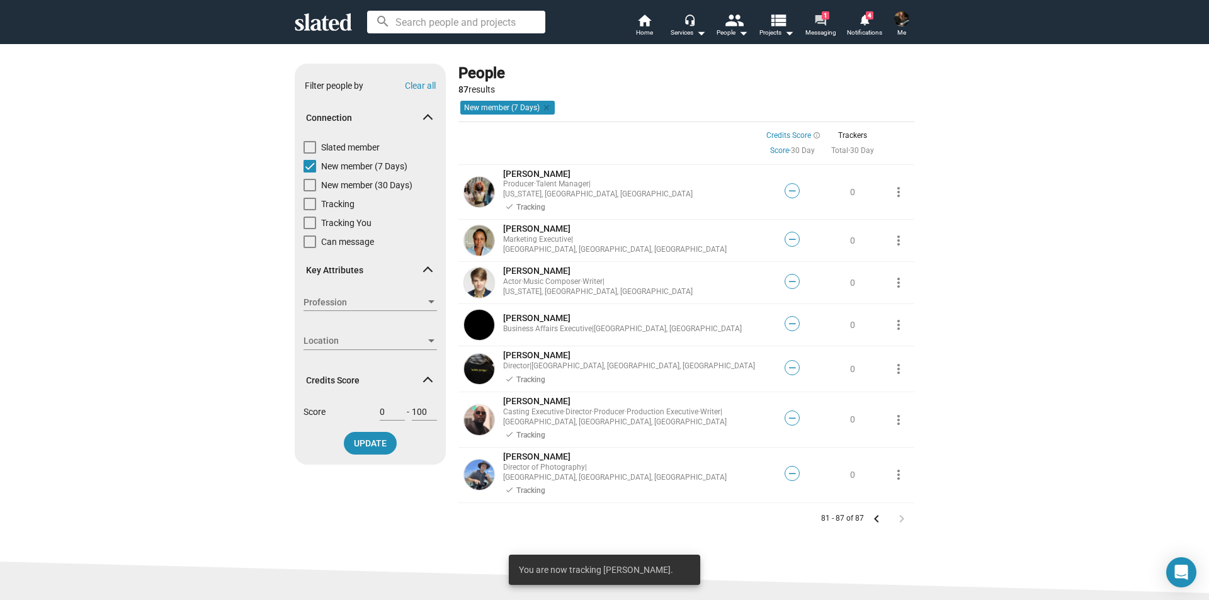
click at [825, 18] on span "1" at bounding box center [826, 15] width 8 height 8
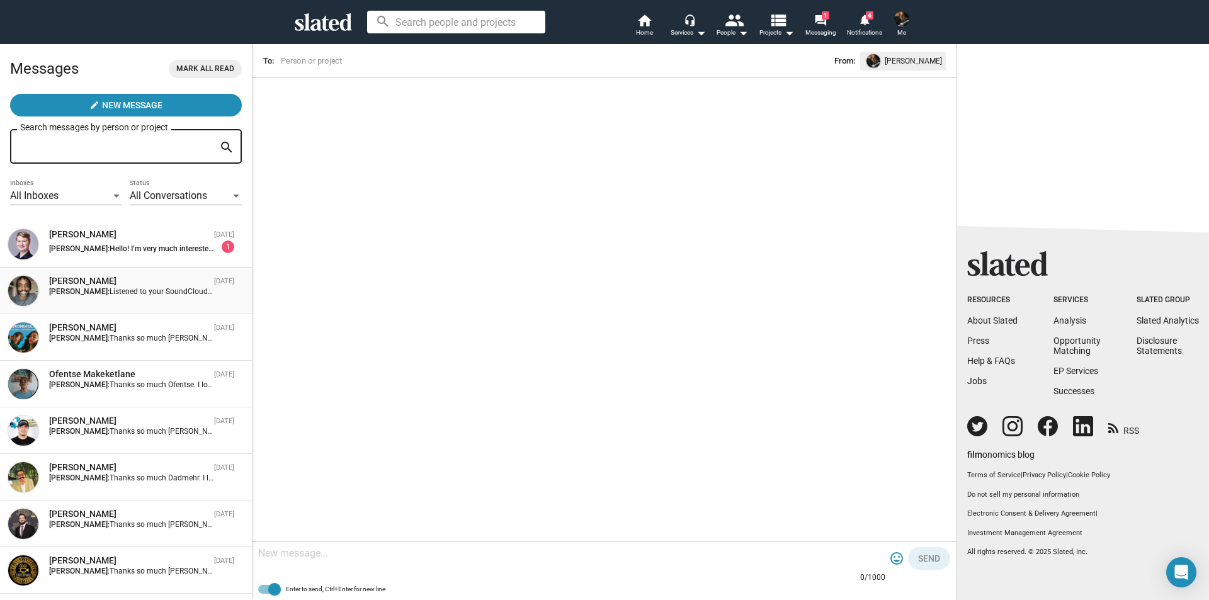
click at [116, 290] on span "Listened to your SoundCloud. nice work." at bounding box center [178, 291] width 136 height 9
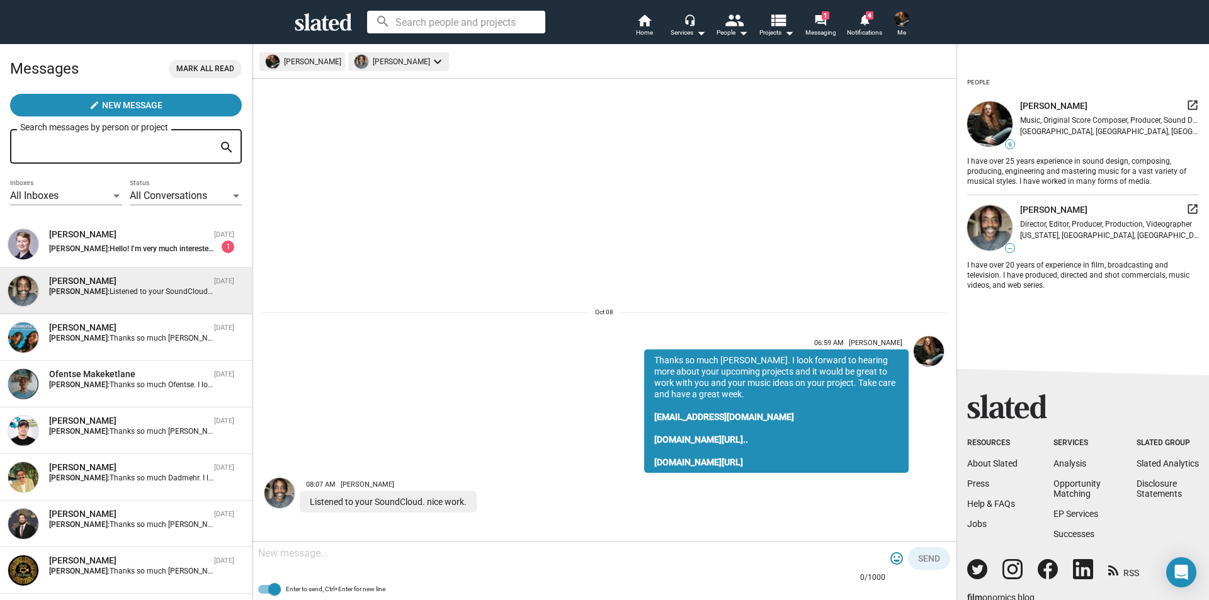
click at [283, 553] on textarea at bounding box center [571, 553] width 627 height 13
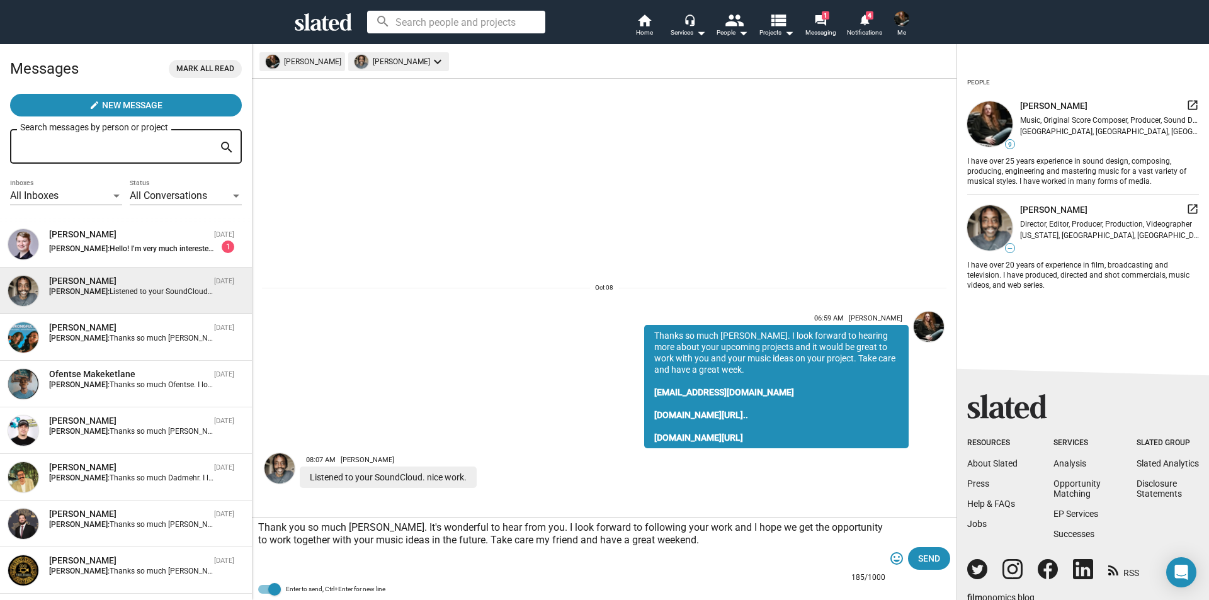
paste textarea "[URL][DOMAIN_NAME]"
type textarea "Thank you so much [PERSON_NAME]. It's wonderful to hear from you. I look forwar…"
click at [936, 558] on span "Send" at bounding box center [929, 558] width 22 height 23
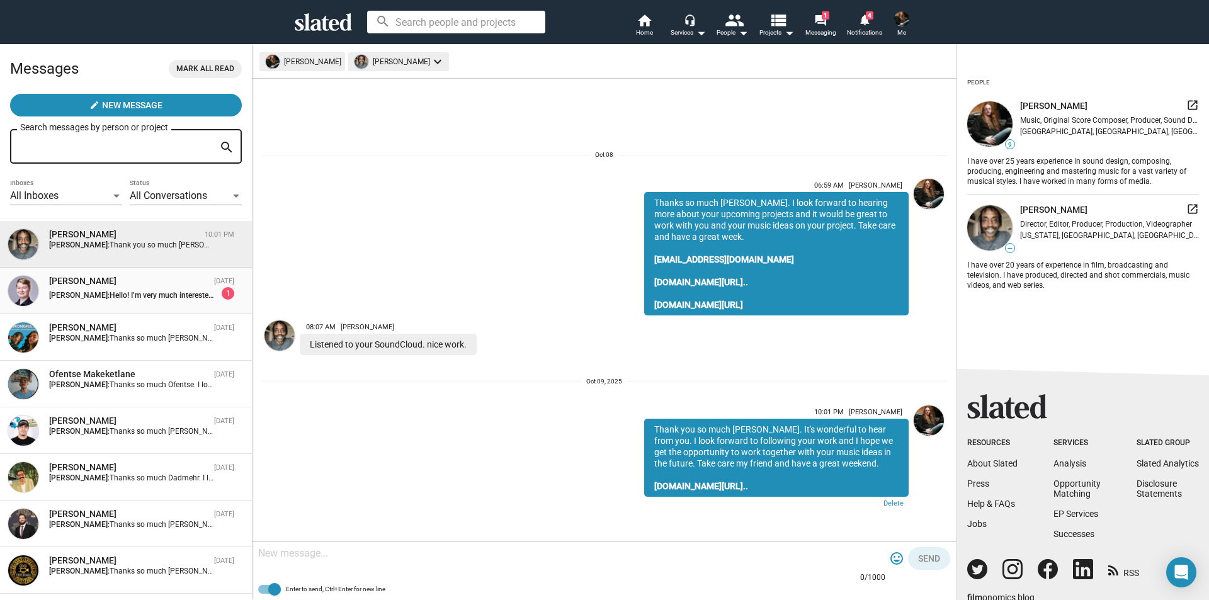
click at [145, 291] on span "Hello! I’m very much interested in working together but I’m looking for funding…" at bounding box center [487, 295] width 754 height 9
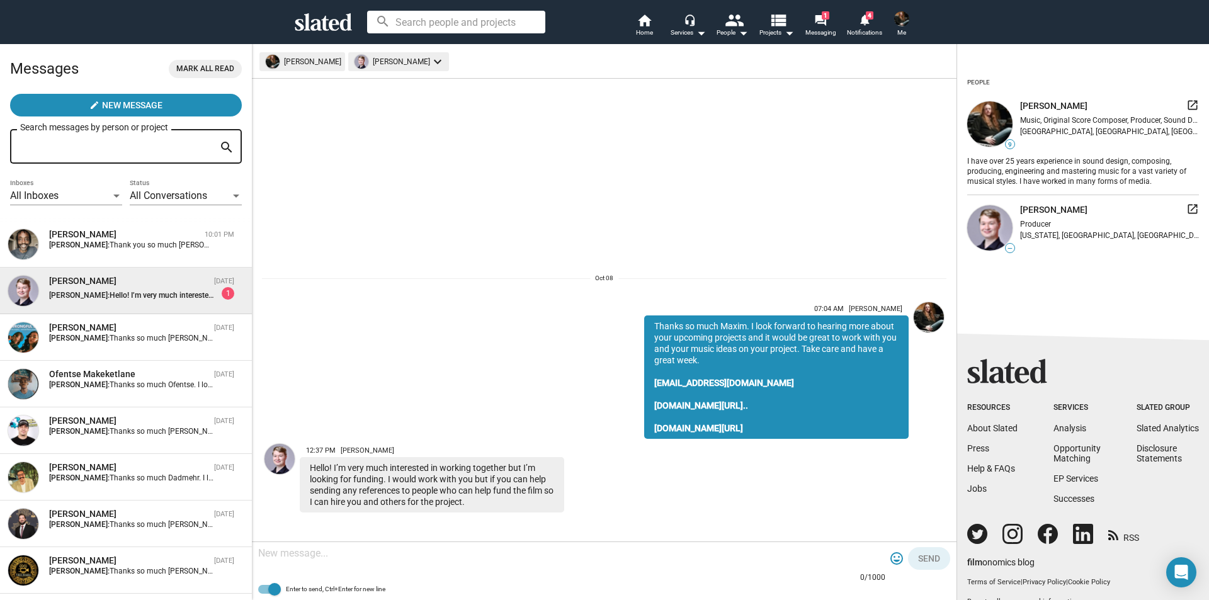
click at [296, 555] on textarea at bounding box center [571, 553] width 627 height 13
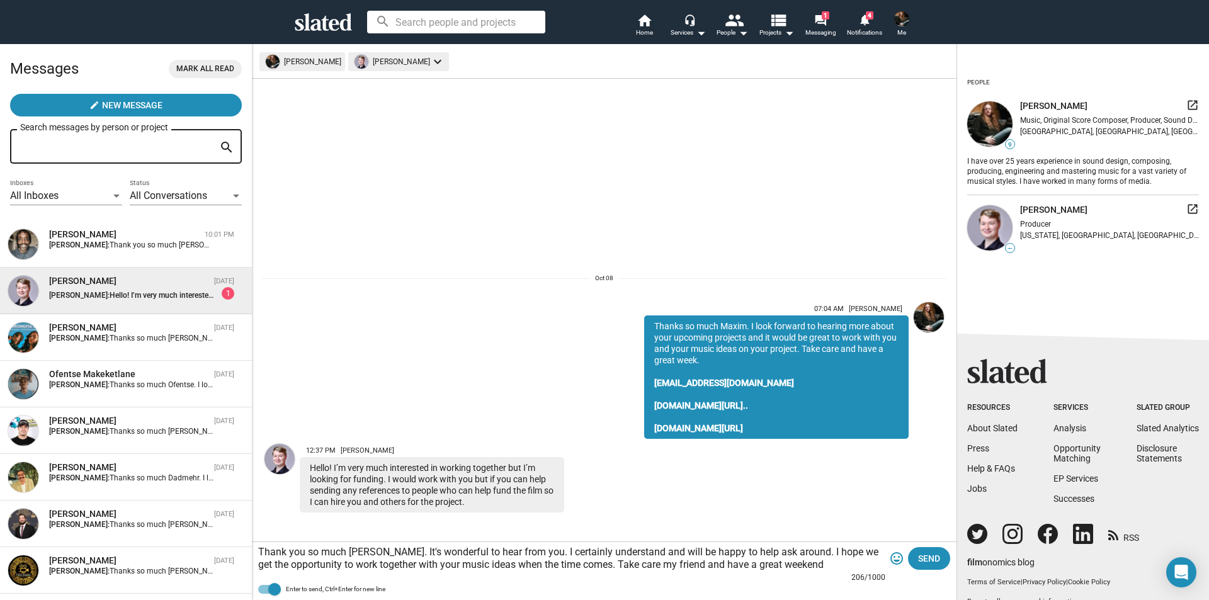
type textarea "Thank you so much [PERSON_NAME]. It's wonderful to hear from you. I certainly u…"
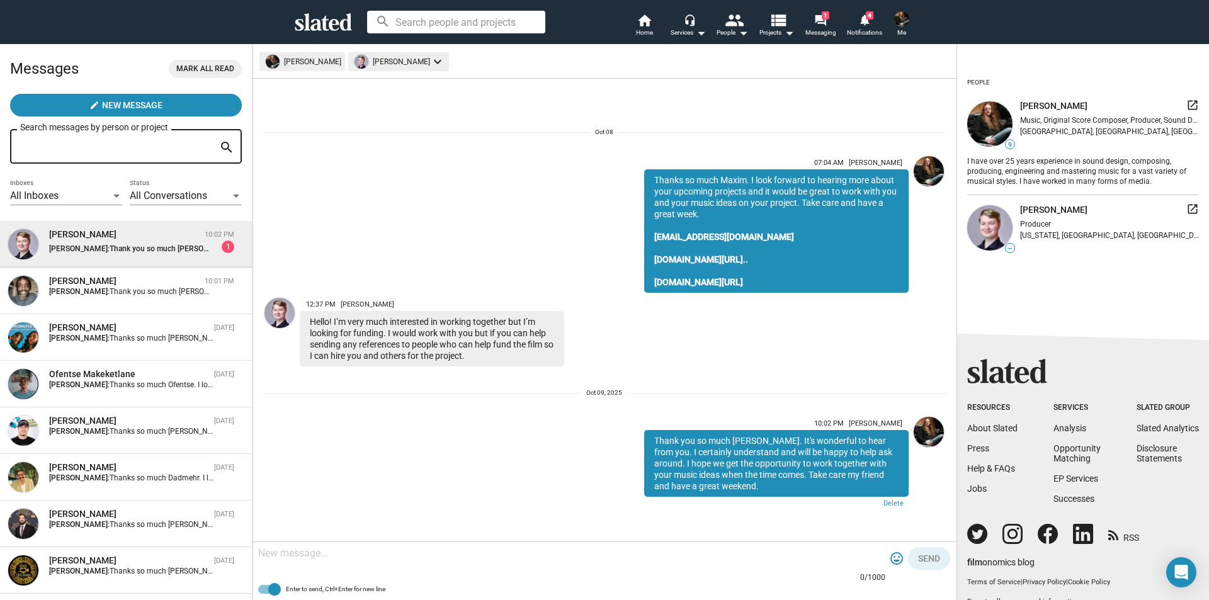
paste textarea "[URL][DOMAIN_NAME]"
type textarea "[URL][DOMAIN_NAME]"
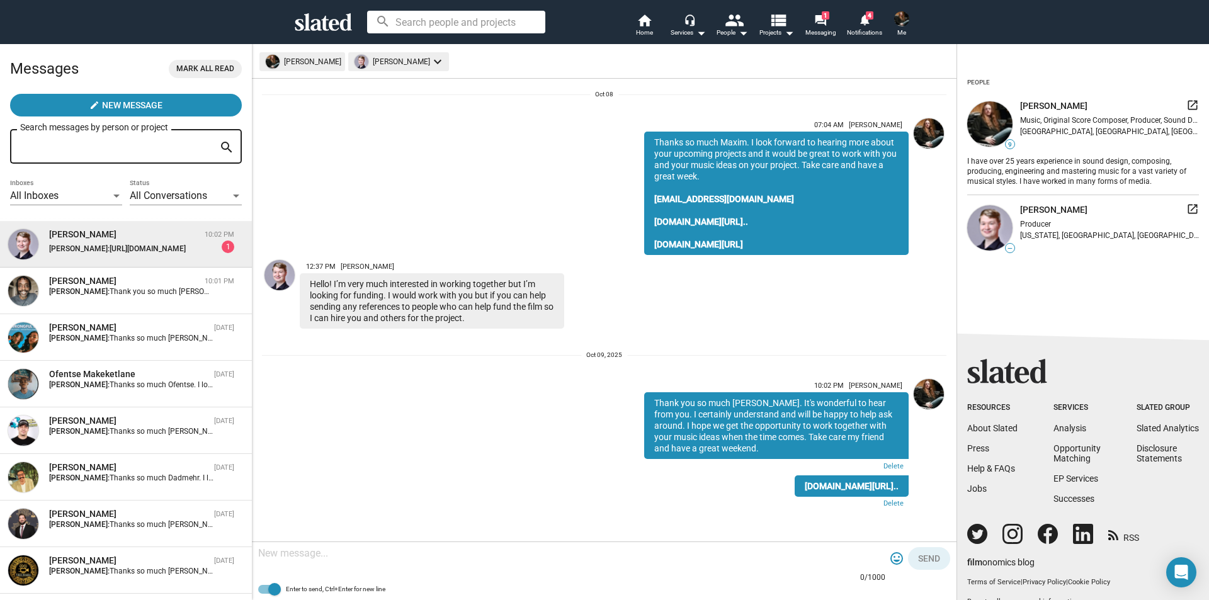
click at [212, 71] on span "Mark all read" at bounding box center [205, 68] width 58 height 13
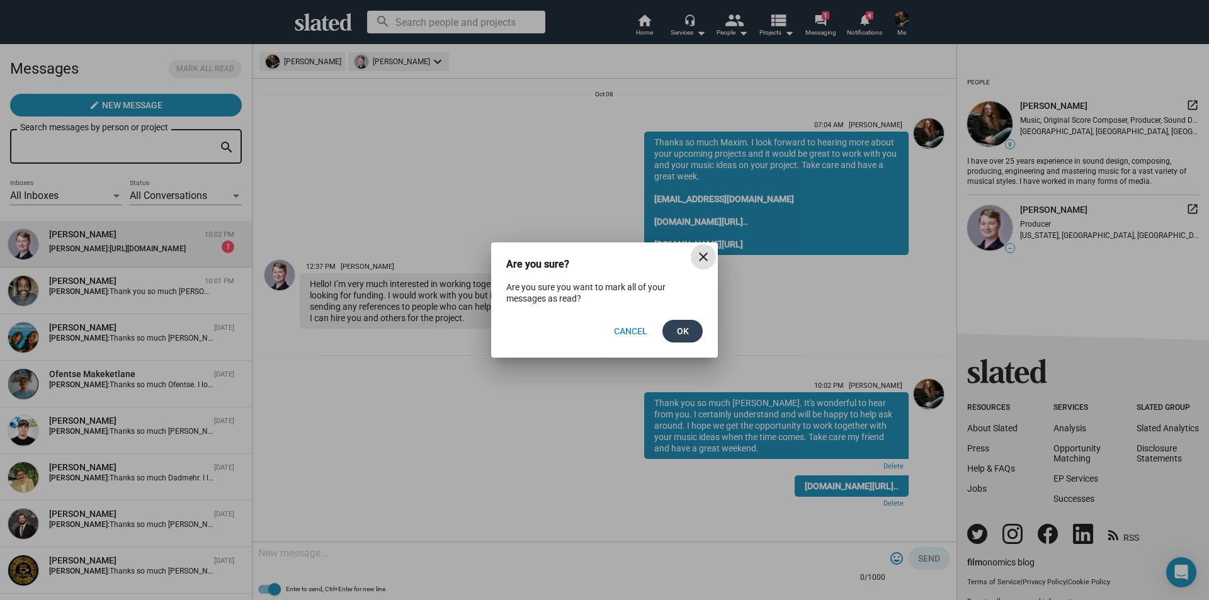
click at [685, 335] on span "Ok" at bounding box center [682, 331] width 20 height 23
